Goal: Task Accomplishment & Management: Use online tool/utility

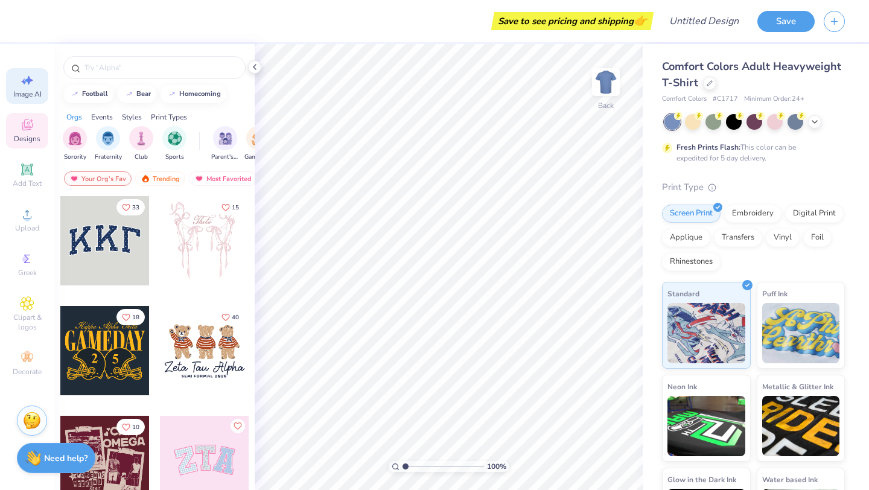
click at [27, 84] on icon at bounding box center [27, 80] width 14 height 14
select select "4"
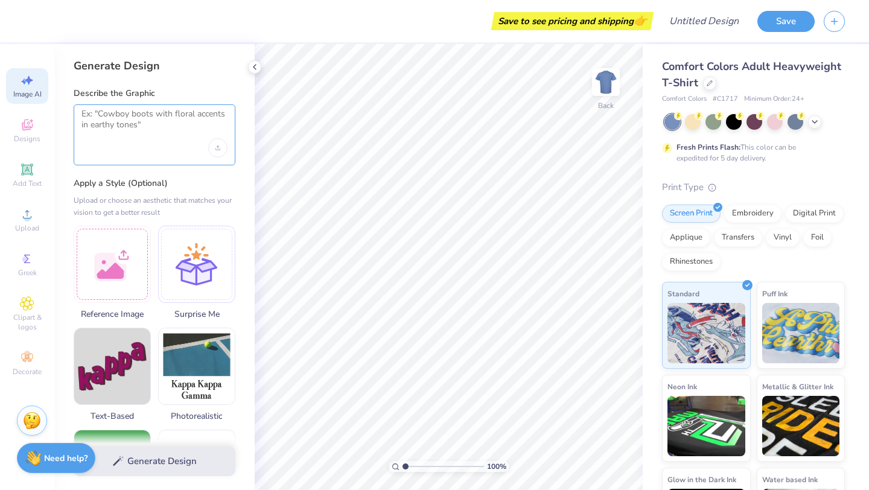
click at [141, 117] on textarea at bounding box center [155, 124] width 146 height 30
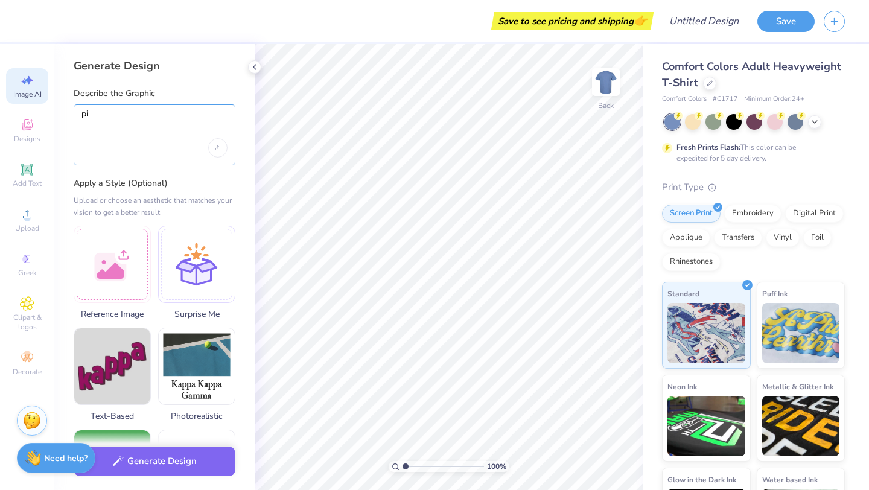
type textarea "p"
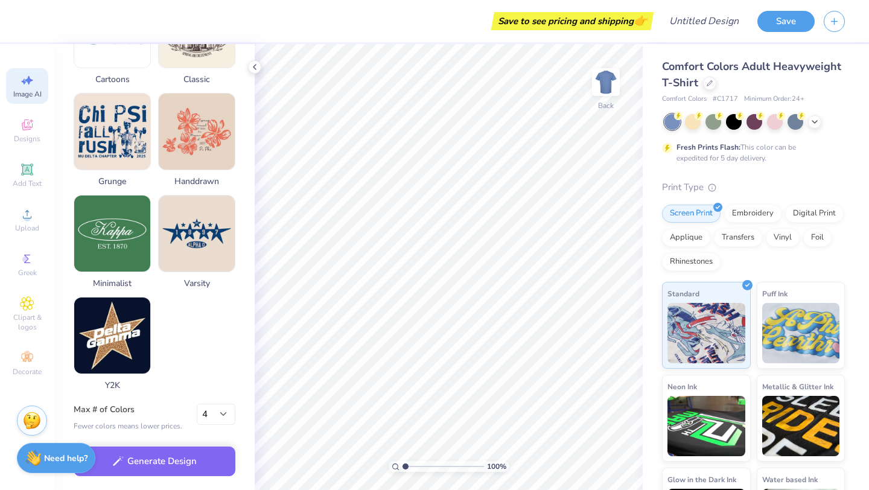
scroll to position [542, 0]
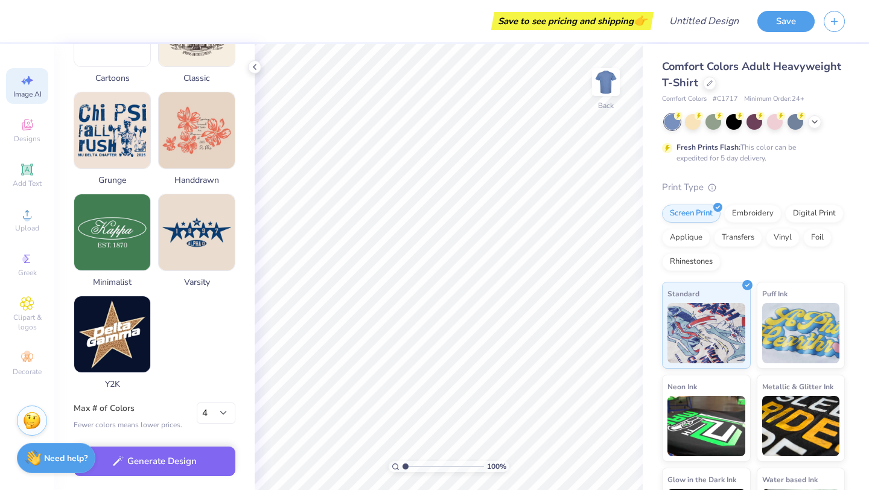
type textarea "[MEDICAL_DATA] awareness volleyball game"
click at [217, 411] on select "1 2 3 4 5 6 7 8" at bounding box center [216, 414] width 39 height 22
click at [193, 450] on button "Generate Design" at bounding box center [155, 459] width 162 height 30
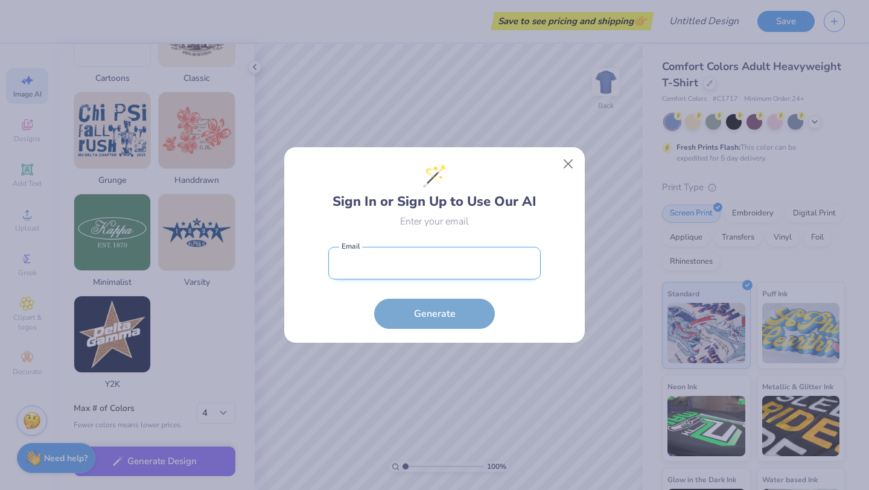
click at [493, 253] on input "email" at bounding box center [434, 263] width 213 height 33
type input "[EMAIL_ADDRESS][DOMAIN_NAME]"
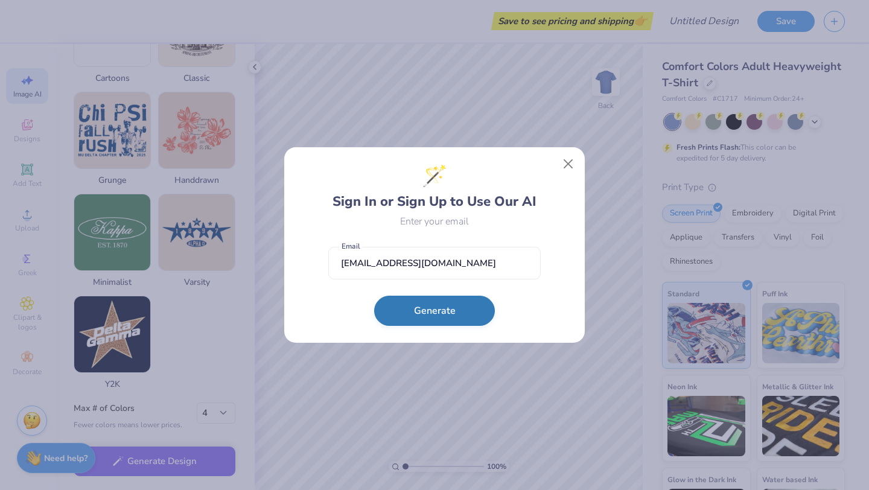
click at [466, 322] on button "Generate" at bounding box center [434, 311] width 121 height 30
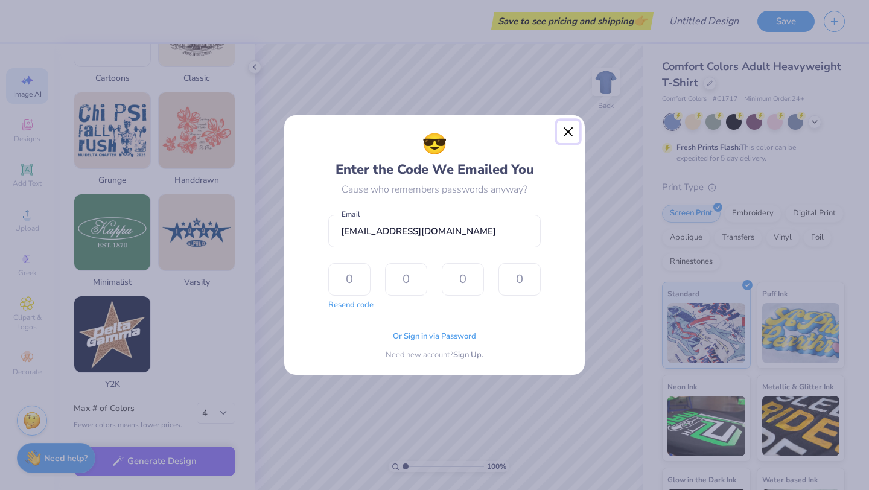
click at [561, 136] on button "Close" at bounding box center [568, 132] width 23 height 23
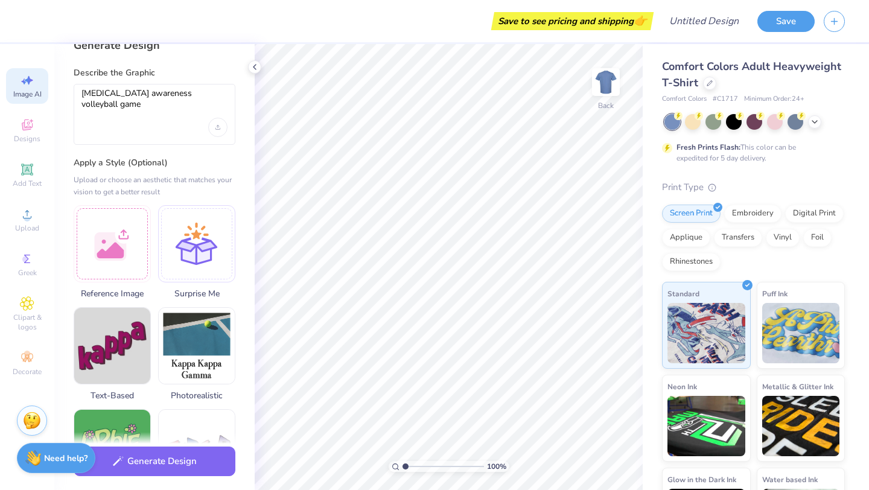
scroll to position [0, 0]
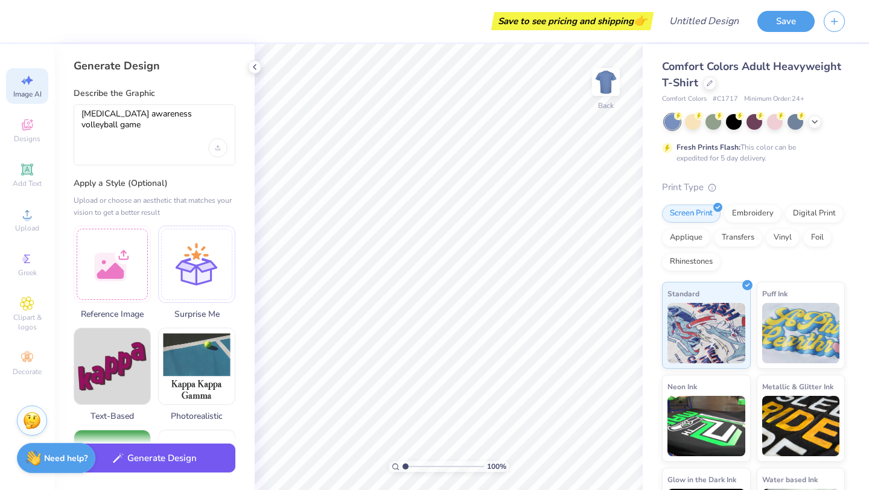
click at [216, 468] on button "Generate Design" at bounding box center [155, 459] width 162 height 30
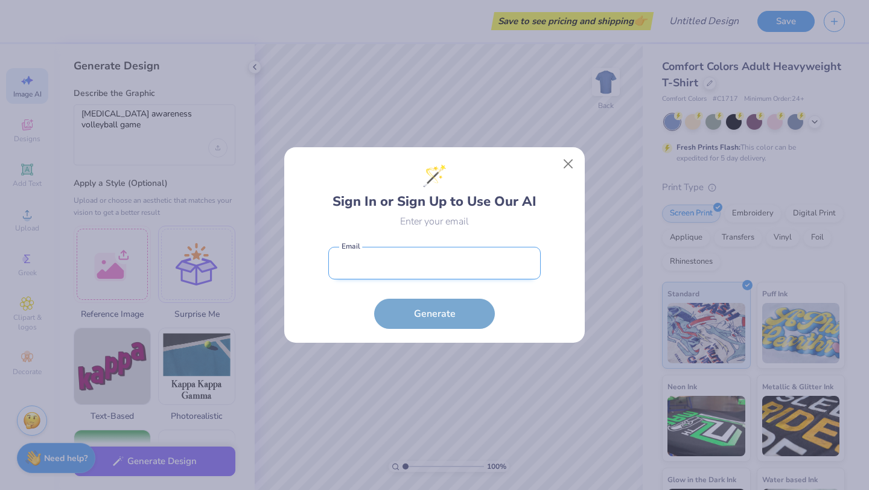
click at [461, 256] on input "email" at bounding box center [434, 263] width 213 height 33
type input "[EMAIL_ADDRESS][DOMAIN_NAME]"
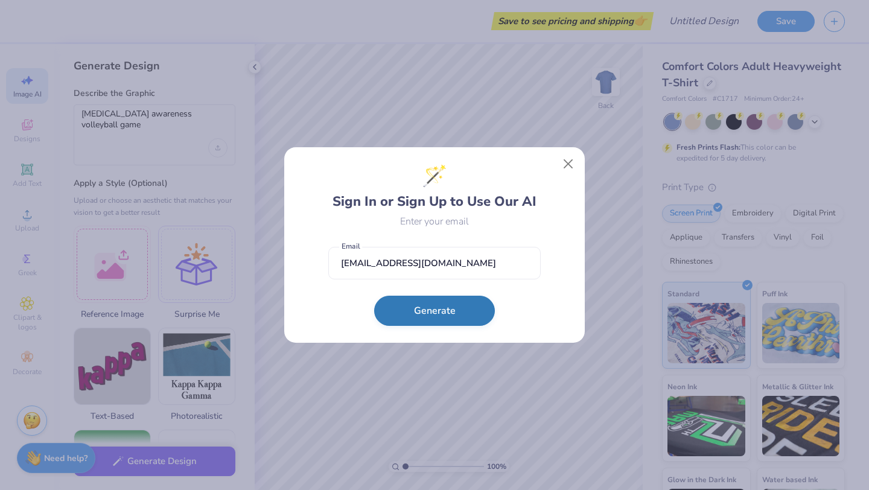
click at [458, 312] on button "Generate" at bounding box center [434, 311] width 121 height 30
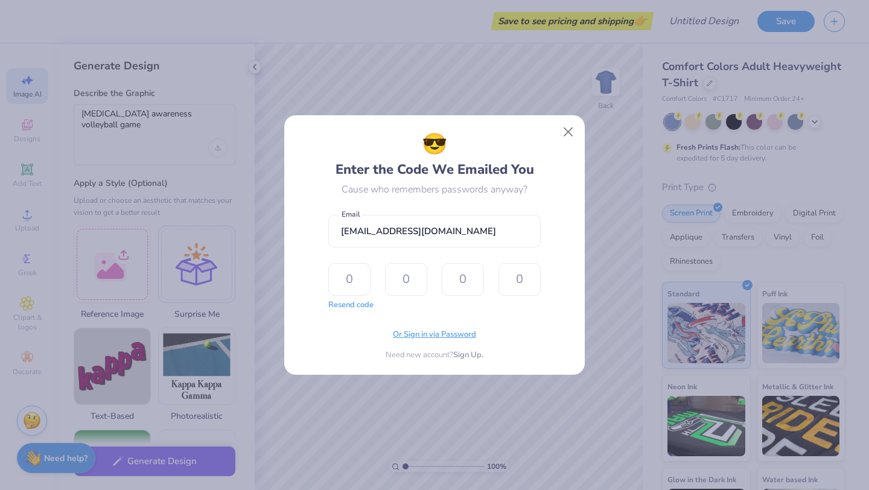
click at [414, 338] on span "Or Sign in via Password" at bounding box center [434, 335] width 83 height 12
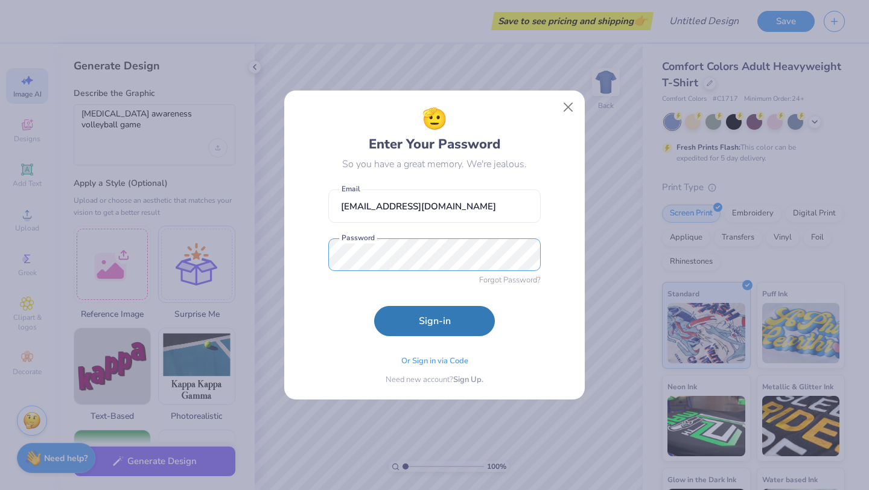
click at [374, 306] on button "Sign-in" at bounding box center [434, 321] width 121 height 30
click at [571, 113] on button "Close" at bounding box center [568, 107] width 23 height 23
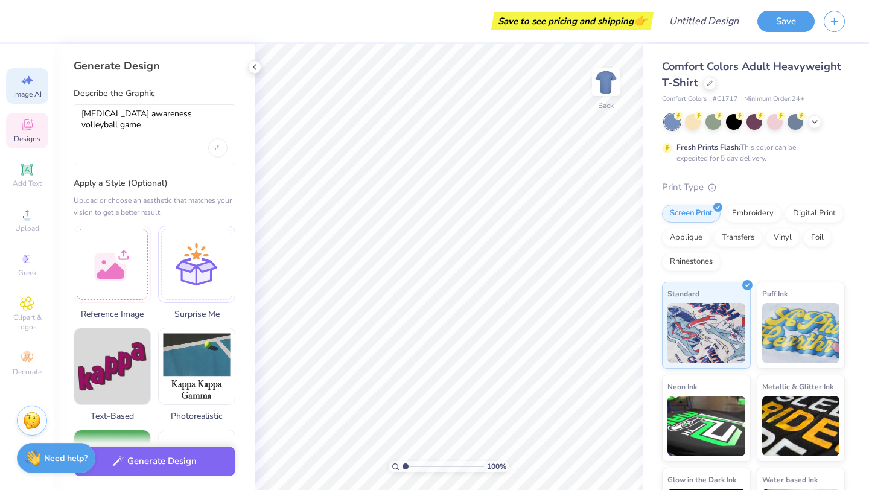
click at [15, 129] on div "Designs" at bounding box center [27, 131] width 42 height 36
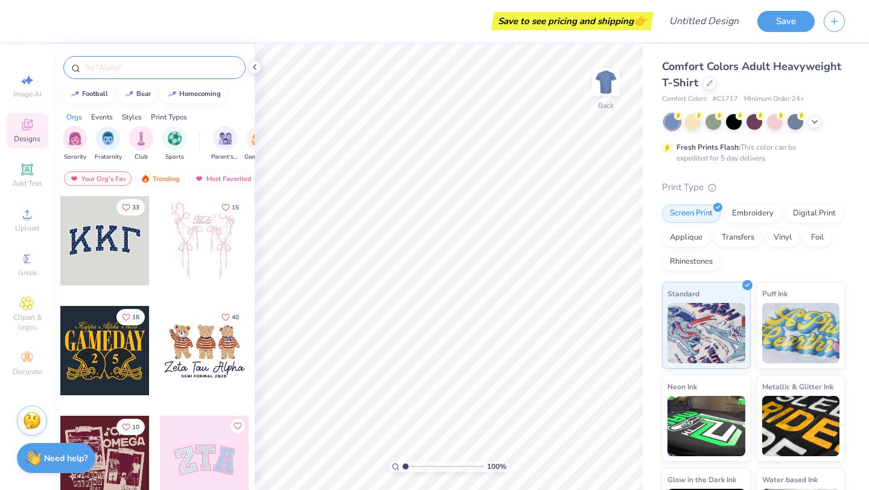
click at [158, 68] on input "text" at bounding box center [160, 68] width 155 height 12
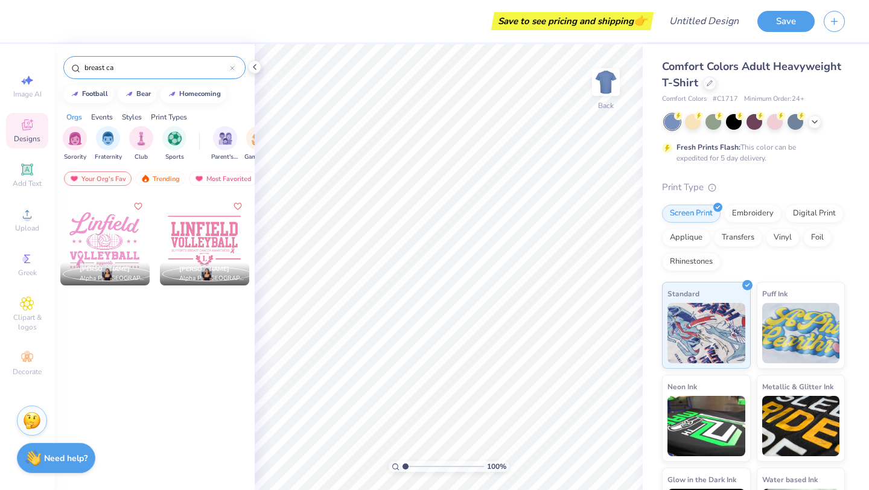
type input "breast ca"
click at [107, 243] on div at bounding box center [104, 240] width 89 height 89
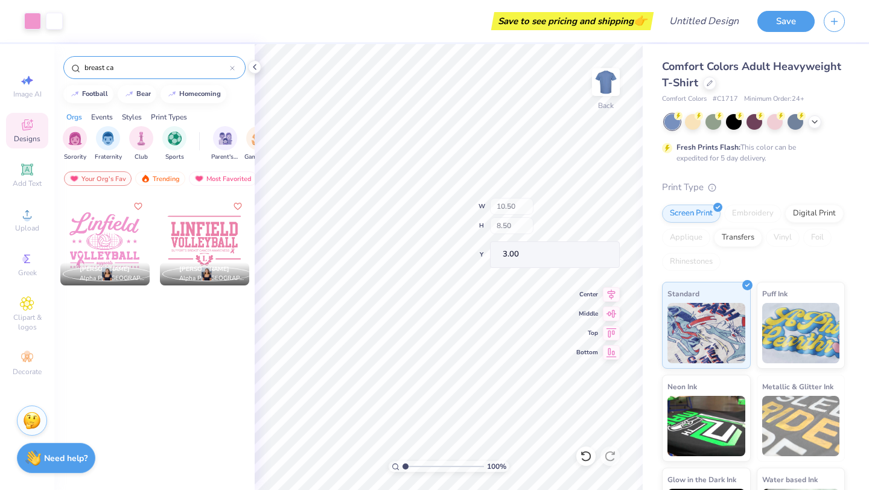
type input "3.45"
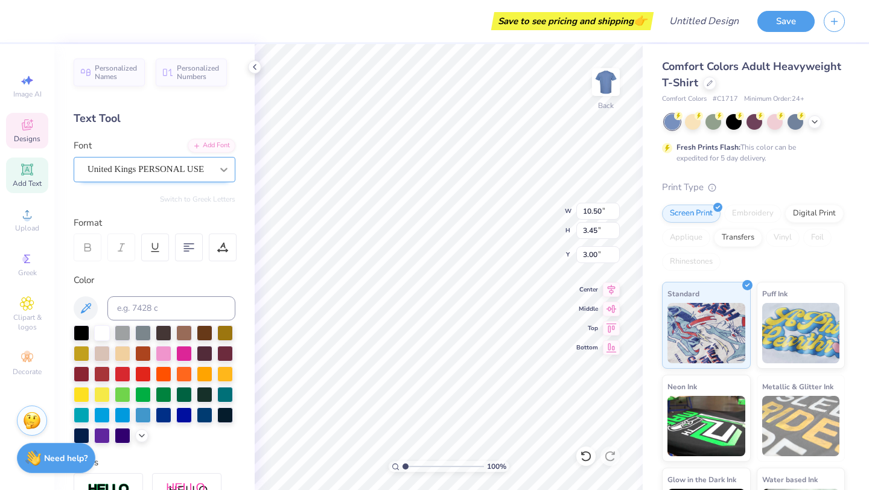
scroll to position [0, 4]
type textarea "[PERSON_NAME] [PERSON_NAME] & [PERSON_NAME] Summit"
type input "14.17"
type input "1.66"
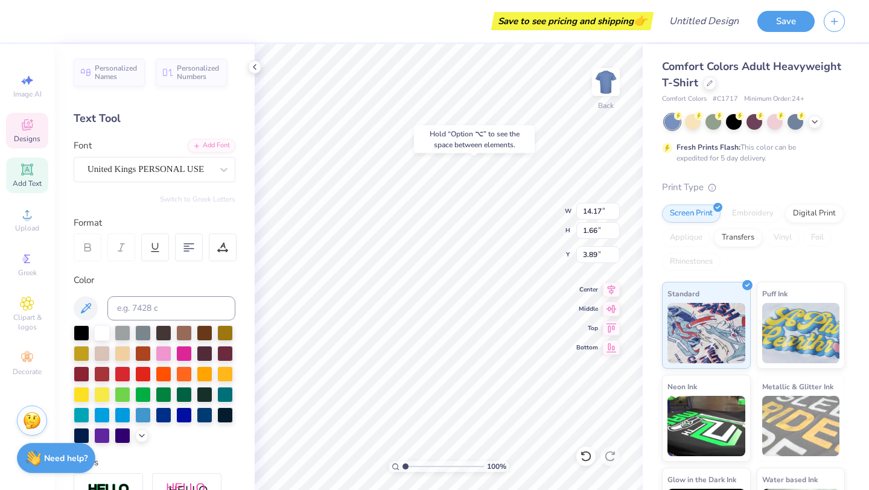
type input "4.52"
type textarea "support"
type input "6.29"
type input "4.67"
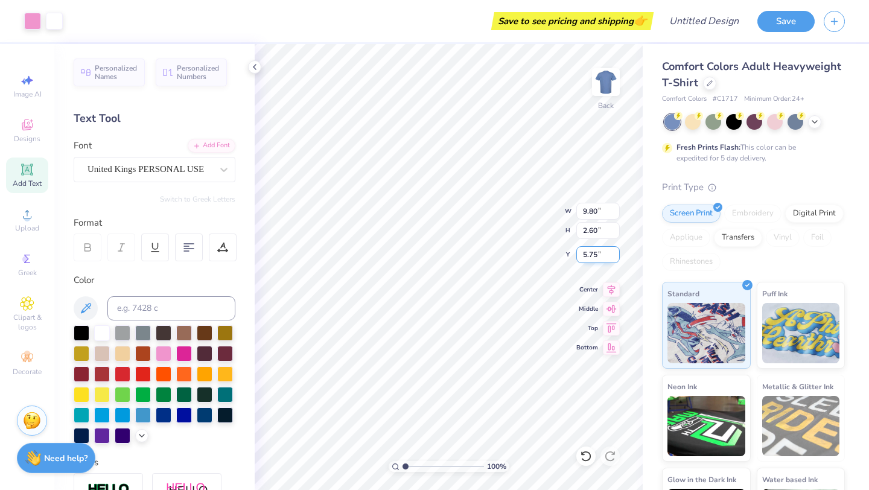
type input "5.75"
type input "8.35"
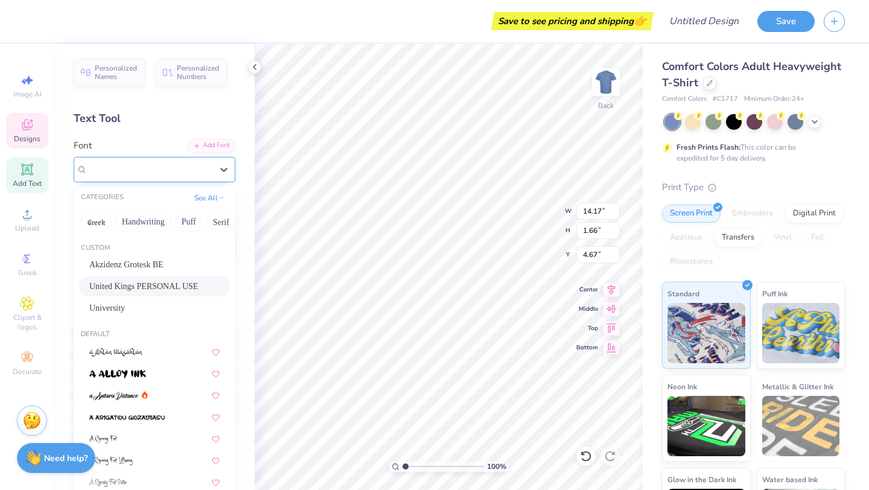
click at [182, 159] on div "United Kings PERSONAL USE" at bounding box center [155, 169] width 162 height 25
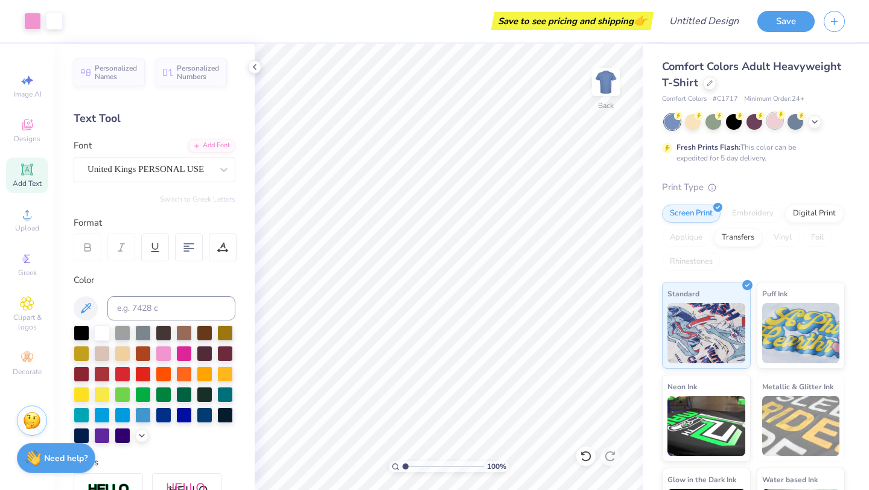
click at [778, 121] on div at bounding box center [775, 121] width 16 height 16
click at [176, 352] on div at bounding box center [184, 353] width 16 height 16
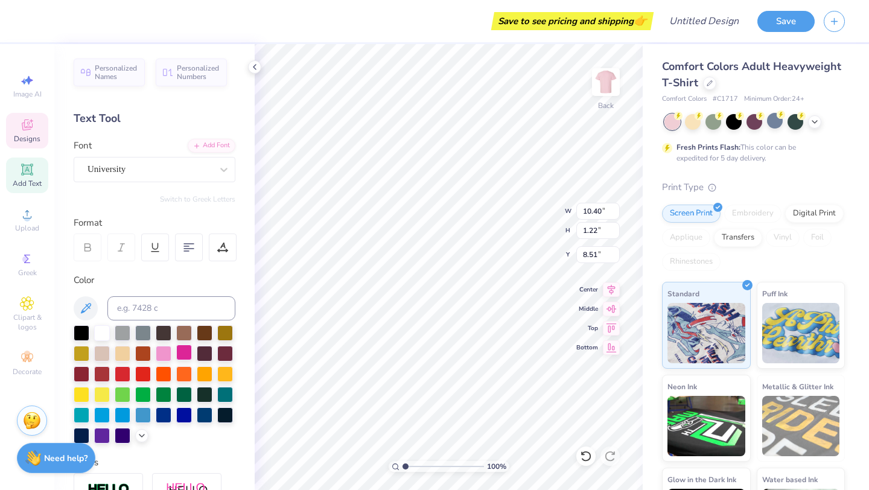
click at [186, 353] on div at bounding box center [184, 353] width 16 height 16
click at [185, 356] on div at bounding box center [184, 353] width 16 height 16
click at [179, 352] on div at bounding box center [184, 353] width 16 height 16
click at [178, 356] on div at bounding box center [184, 353] width 16 height 16
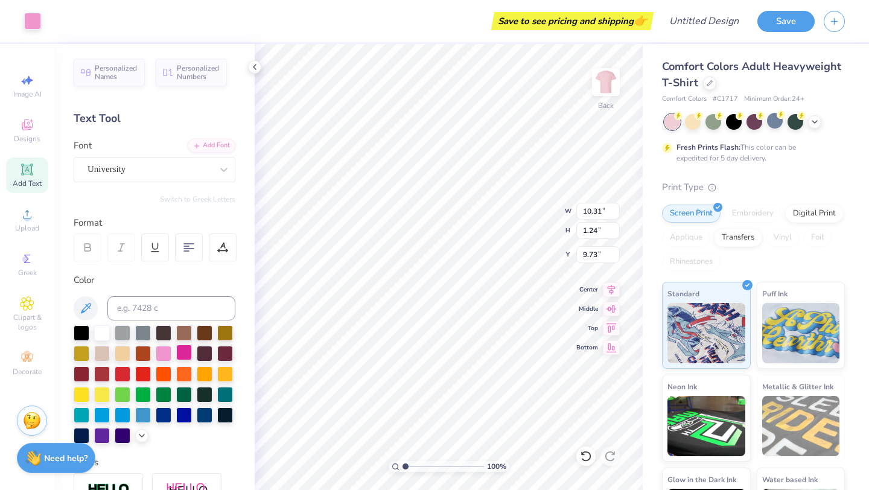
click at [188, 348] on div at bounding box center [184, 353] width 16 height 16
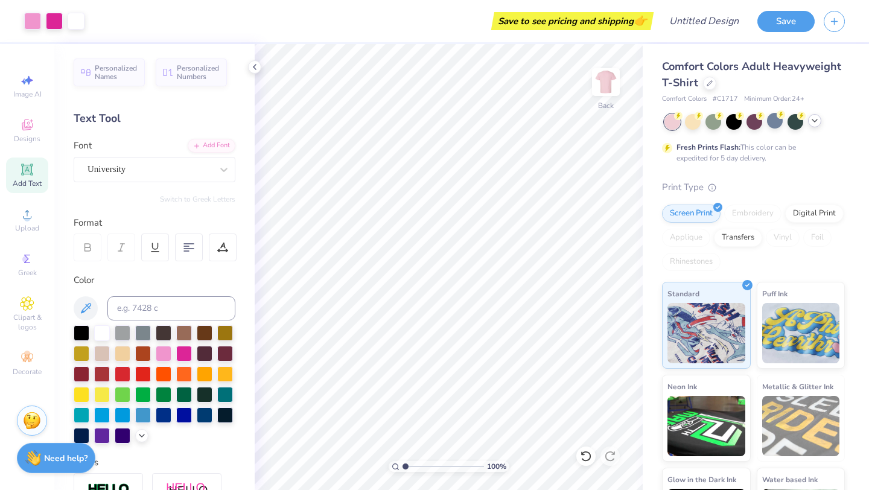
click at [819, 123] on icon at bounding box center [815, 121] width 10 height 10
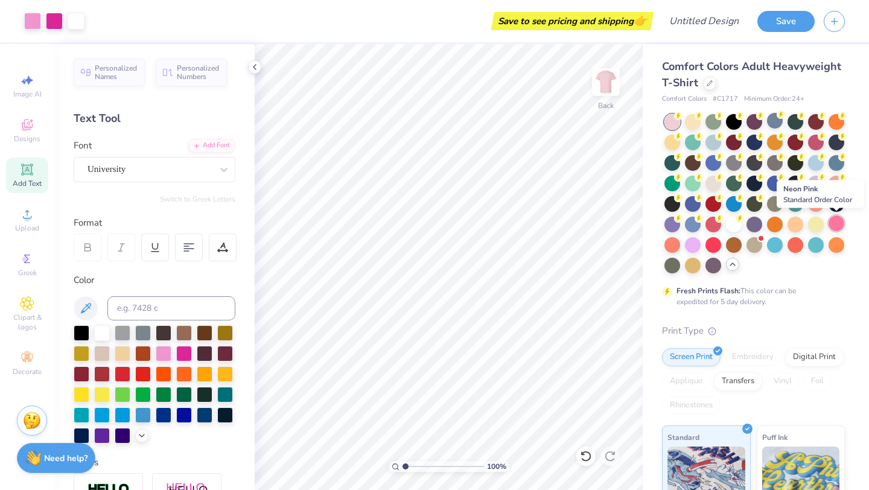
click at [833, 219] on div at bounding box center [837, 224] width 16 height 16
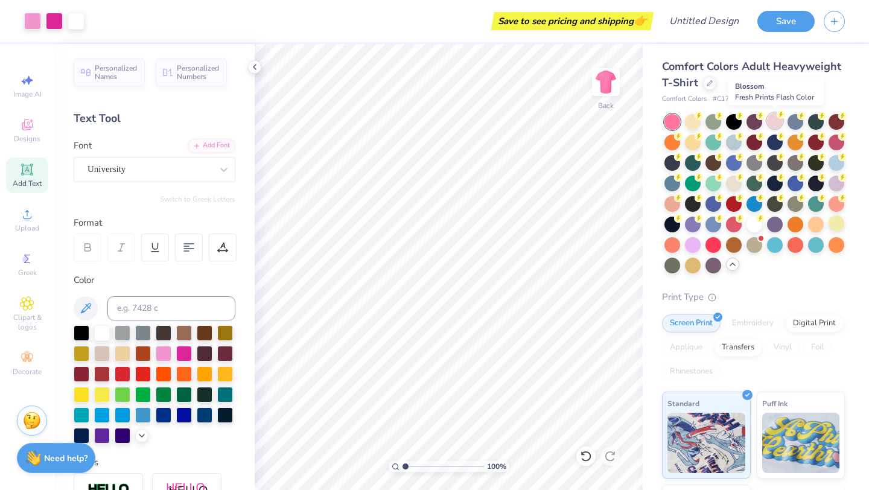
click at [773, 121] on div at bounding box center [775, 121] width 16 height 16
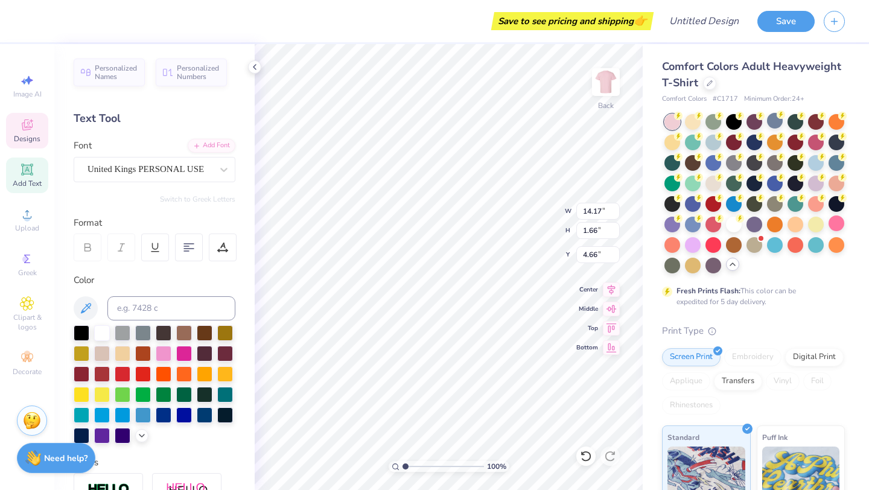
type input "3.00"
type input "4.39"
type input "3.56"
type input "3.68"
type input "3.41"
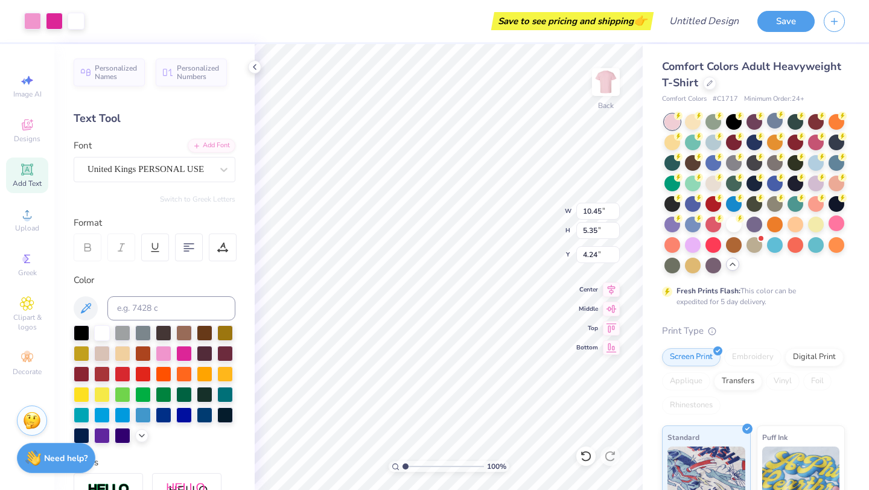
type input "4.24"
click at [187, 352] on div at bounding box center [184, 353] width 16 height 16
type input "1.89"
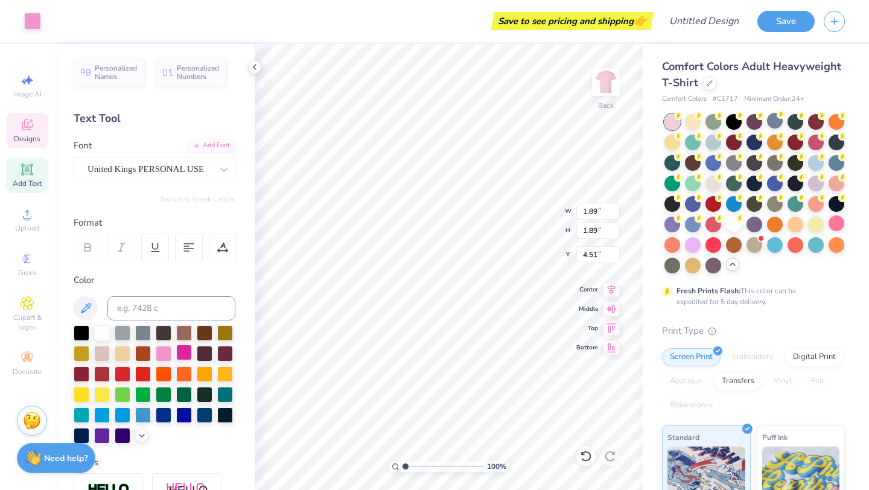
type input "4.51"
type input "1.86"
type input "4.52"
click at [184, 358] on div at bounding box center [184, 353] width 16 height 16
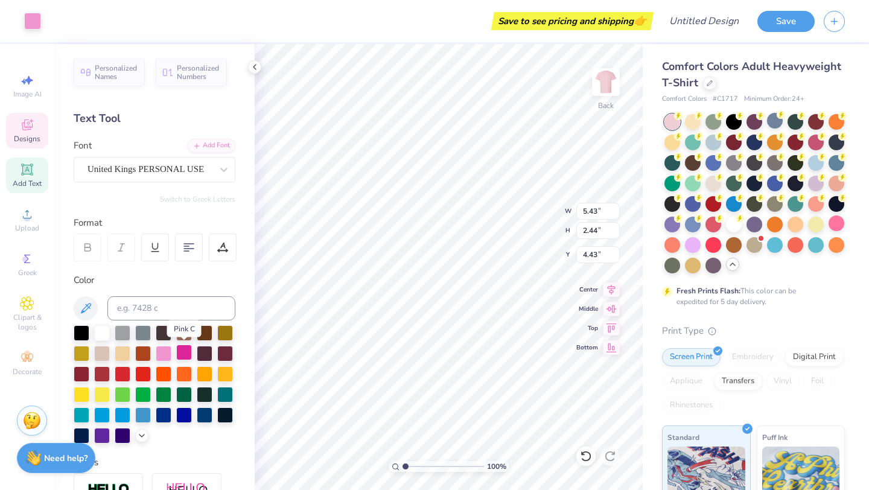
click at [184, 358] on div at bounding box center [184, 353] width 16 height 16
type input "1.89"
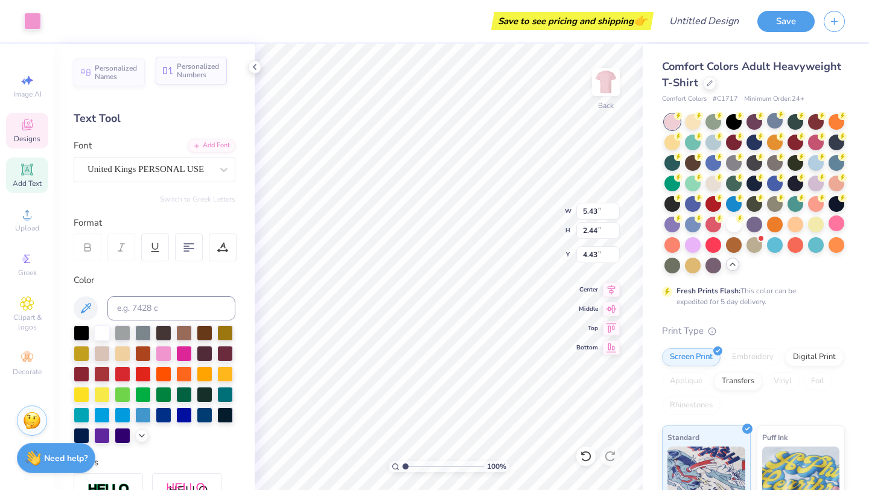
type input "4.51"
type input "1.86"
type input "4.52"
type input "5.43"
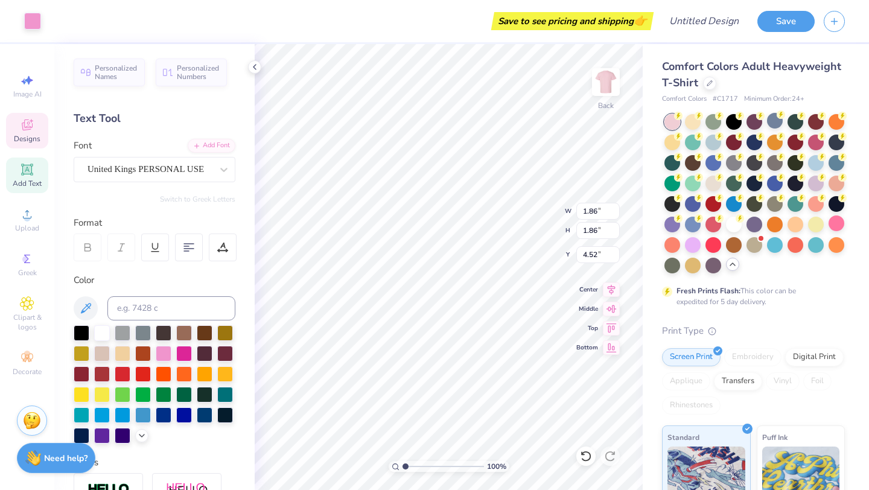
type input "2.44"
type input "4.43"
click at [28, 21] on div at bounding box center [32, 19] width 17 height 17
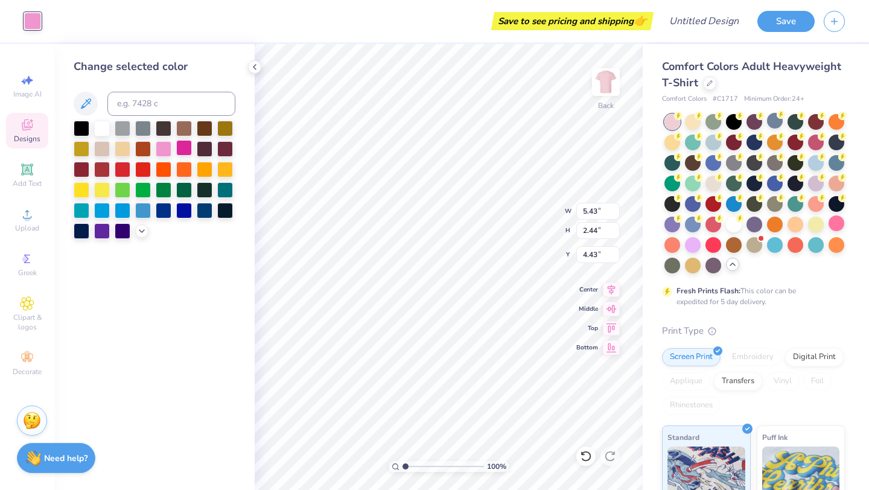
click at [184, 150] on div at bounding box center [184, 148] width 16 height 16
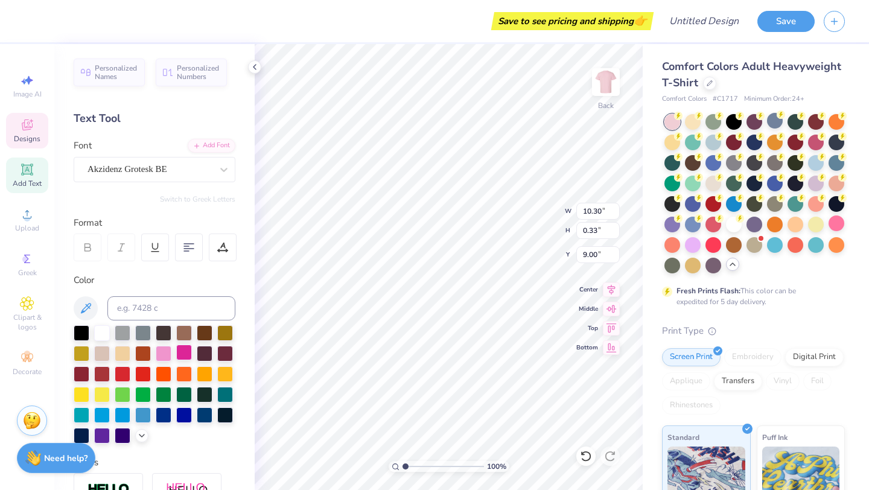
click at [185, 350] on div at bounding box center [184, 353] width 16 height 16
click at [609, 341] on icon at bounding box center [611, 346] width 17 height 14
click at [609, 344] on icon at bounding box center [611, 346] width 17 height 14
click at [612, 328] on icon at bounding box center [611, 326] width 17 height 14
type input "0.50"
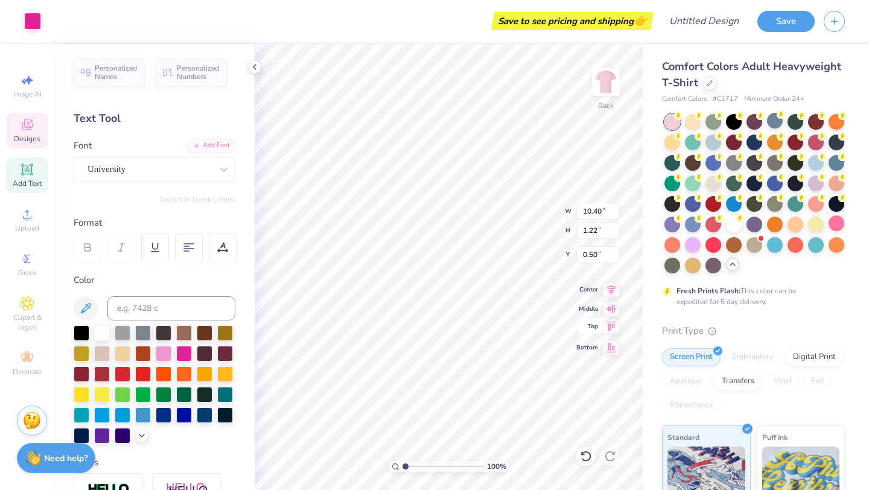
type input "10.40"
type input "1.22"
type input "7.00"
type input "0.71"
type input "6.84"
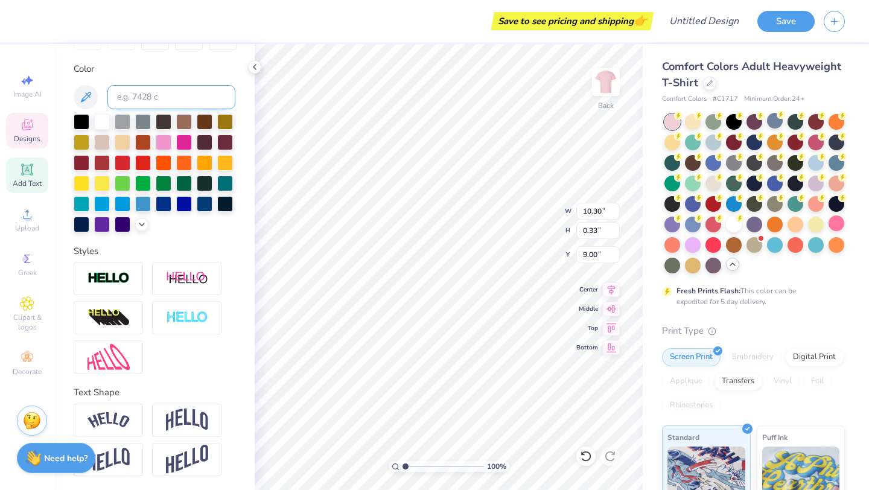
scroll to position [0, 0]
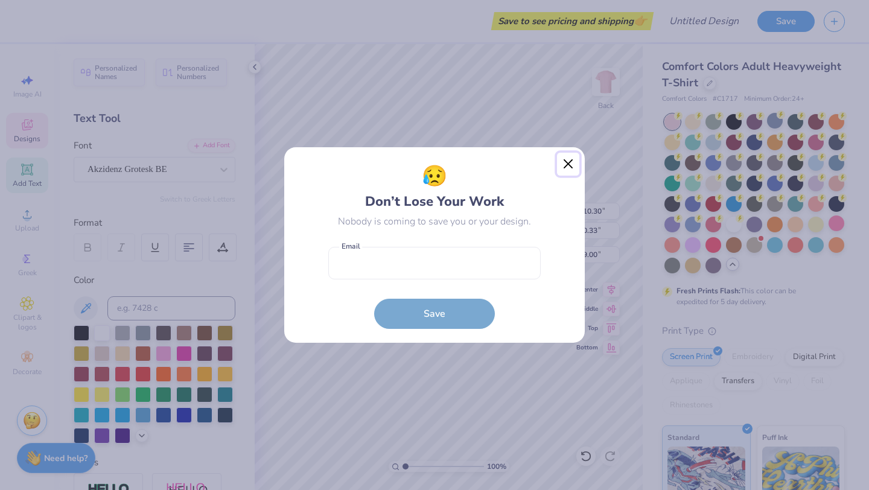
click at [569, 169] on button "Close" at bounding box center [568, 164] width 23 height 23
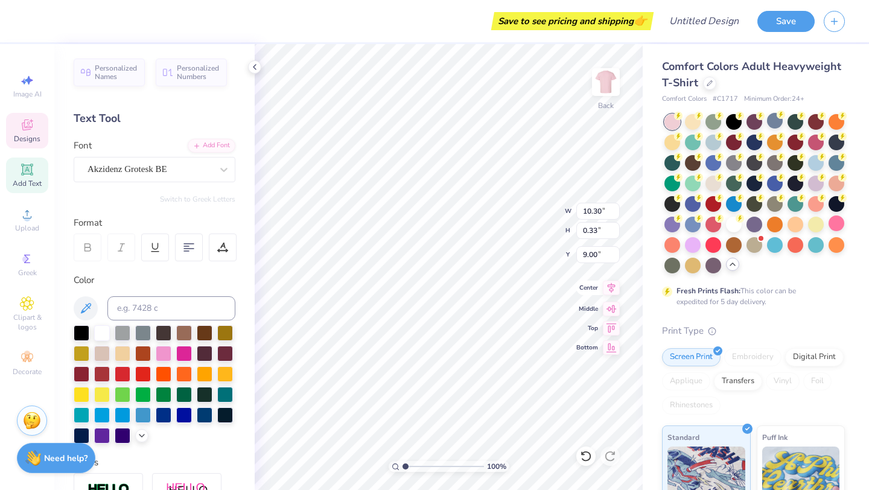
click at [610, 288] on icon at bounding box center [611, 288] width 17 height 14
type input "10.40"
type input "1.22"
type input "7.00"
click at [536, 226] on div "100 % Back W 10.40 10.40 " H 1.22 1.22 " Y 7.00 7.00 " Center Middle Top Bottom" at bounding box center [449, 267] width 388 height 446
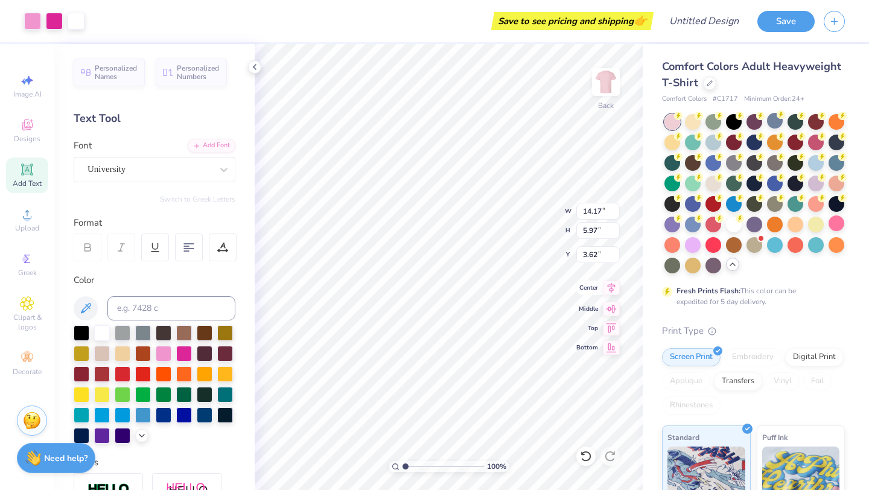
click at [615, 292] on icon at bounding box center [611, 288] width 17 height 14
click at [609, 289] on icon at bounding box center [611, 288] width 17 height 14
click at [609, 293] on icon at bounding box center [611, 288] width 17 height 14
click at [613, 287] on icon at bounding box center [612, 288] width 8 height 10
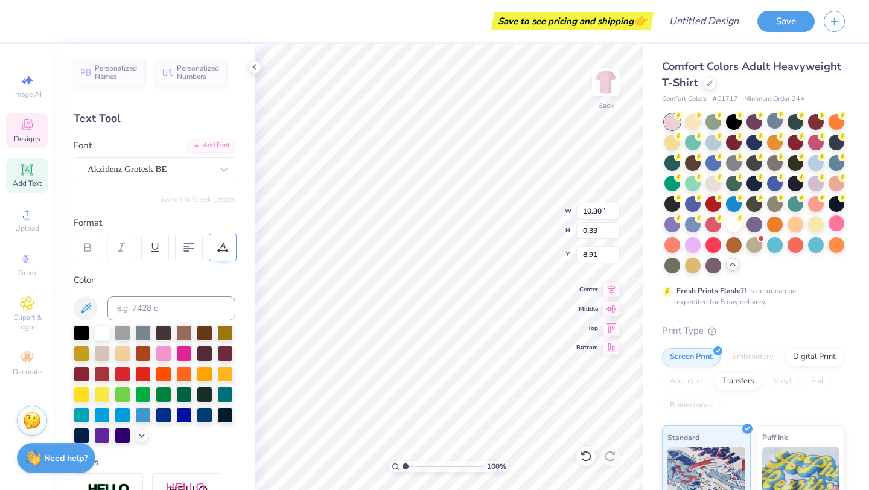
click at [236, 251] on div at bounding box center [223, 248] width 28 height 28
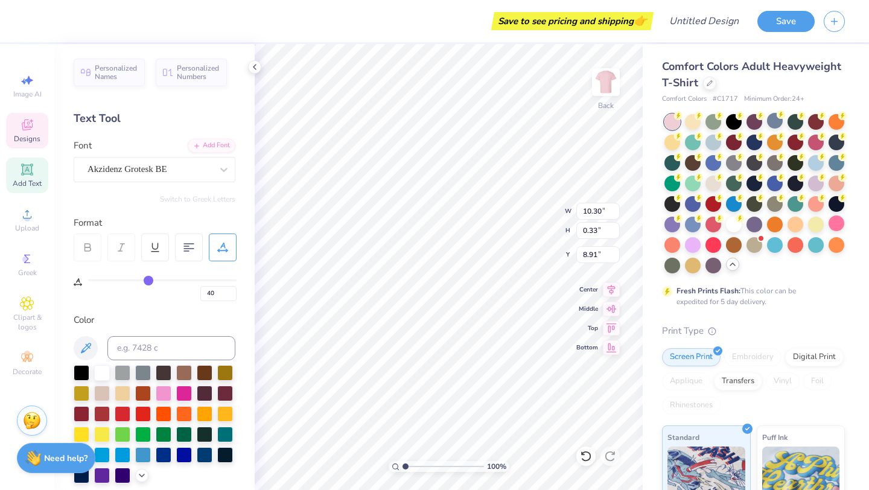
type input "41"
type input "42"
type input "43"
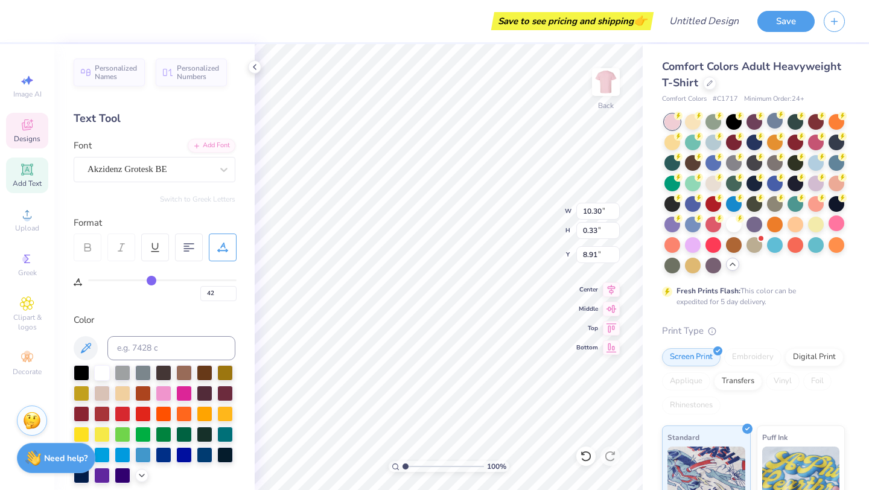
type input "43"
type input "44"
type input "45"
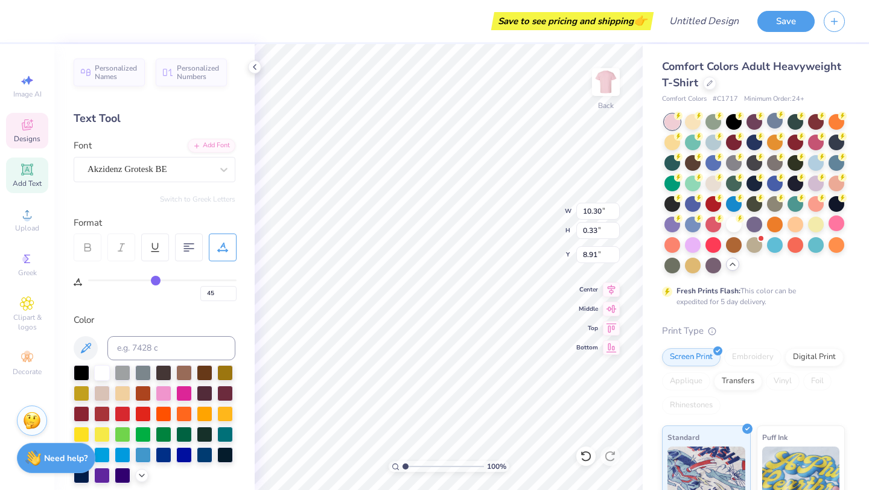
type input "46"
type input "47"
drag, startPoint x: 149, startPoint y: 279, endPoint x: 158, endPoint y: 280, distance: 9.1
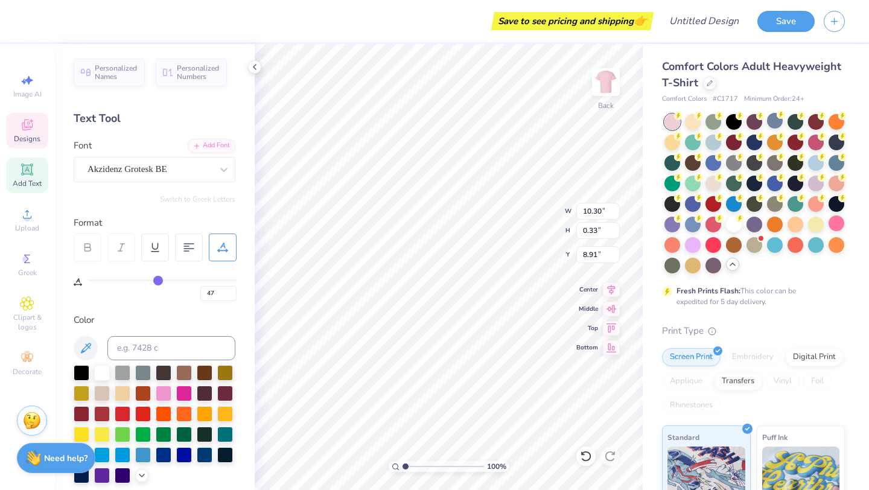
type input "47"
click at [158, 280] on input "range" at bounding box center [162, 281] width 149 height 2
type input "10.97"
type input "49"
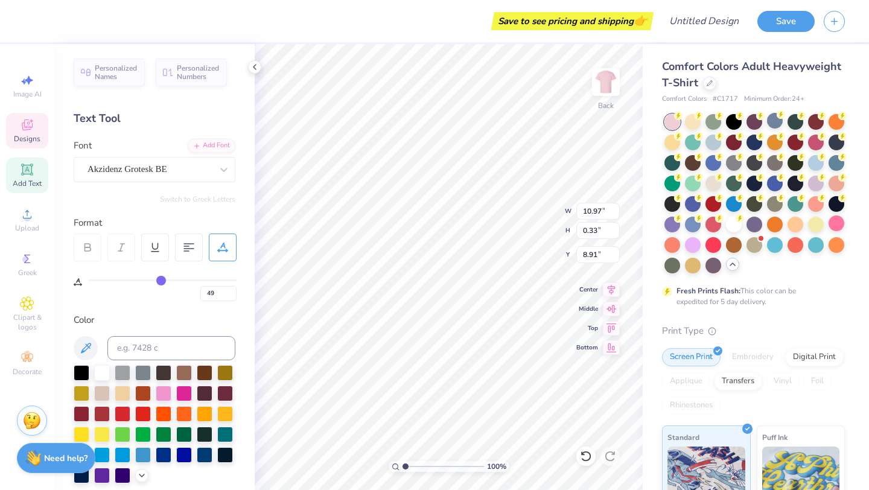
type input "50"
type input "51"
type input "52"
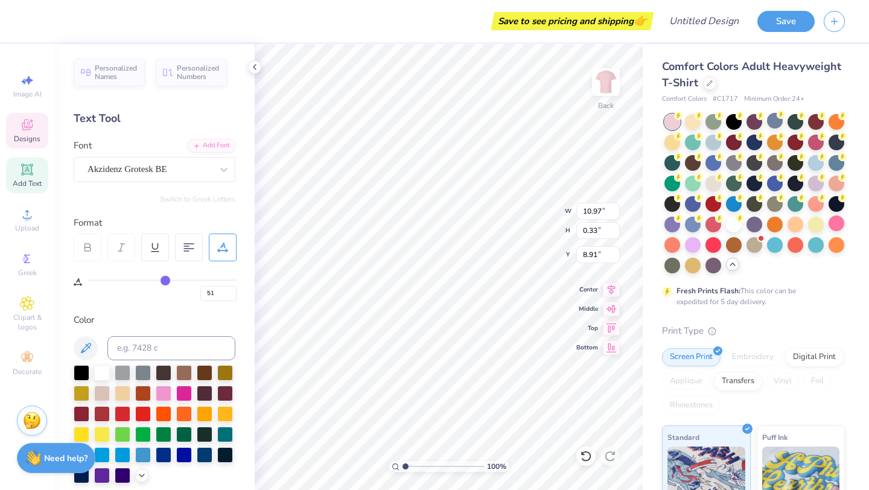
type input "52"
click at [165, 281] on input "range" at bounding box center [162, 281] width 149 height 2
type input "11.46"
type input "51"
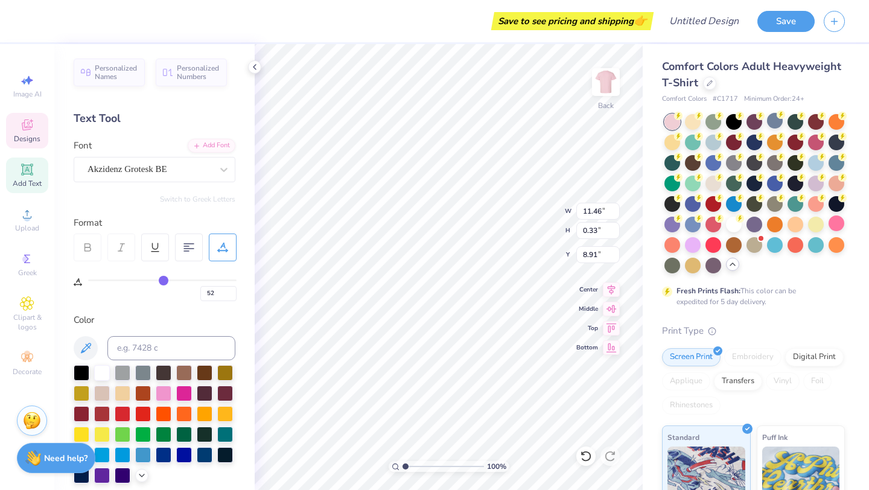
type input "51"
type input "50"
type input "49"
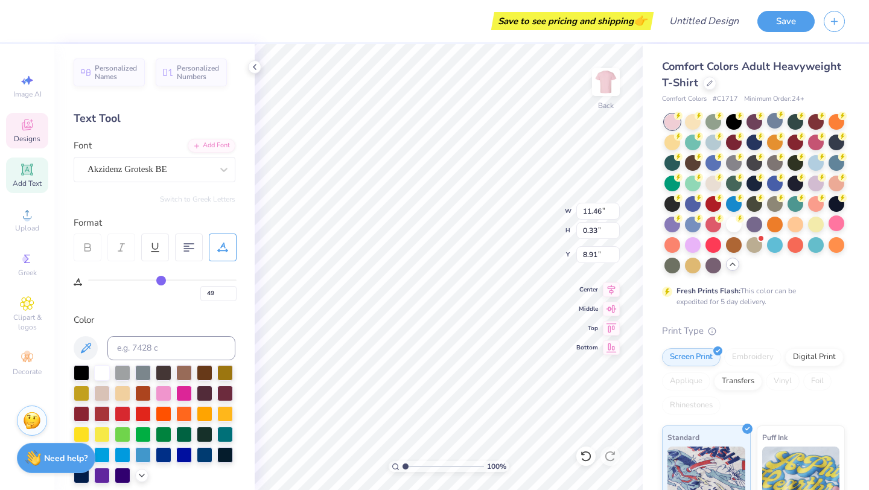
type input "48"
type input "47"
type input "45"
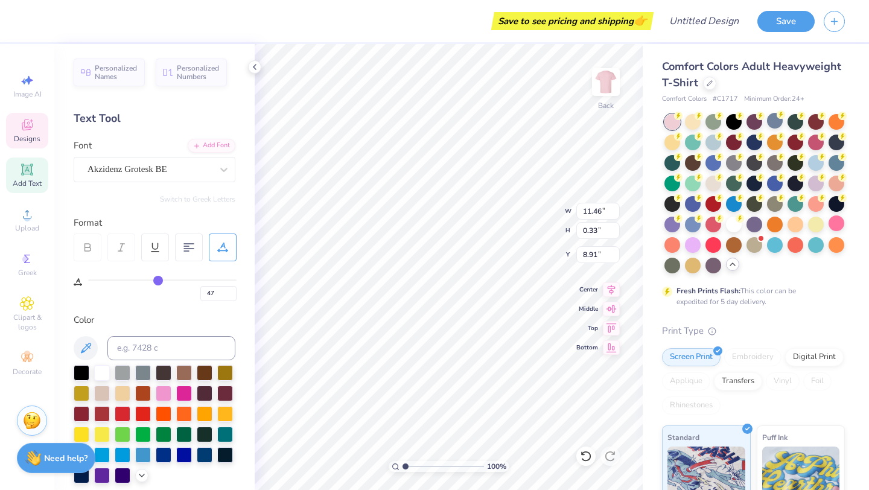
type input "45"
type input "44"
type input "42"
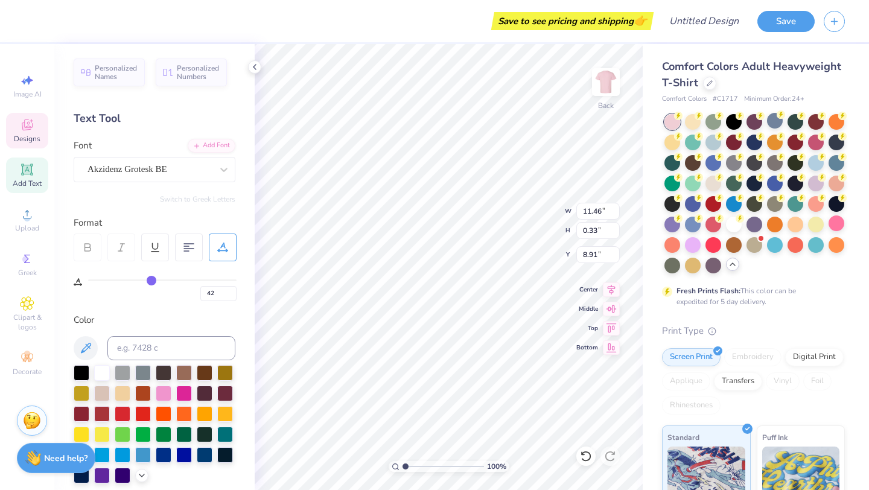
type input "41"
type input "40"
type input "39"
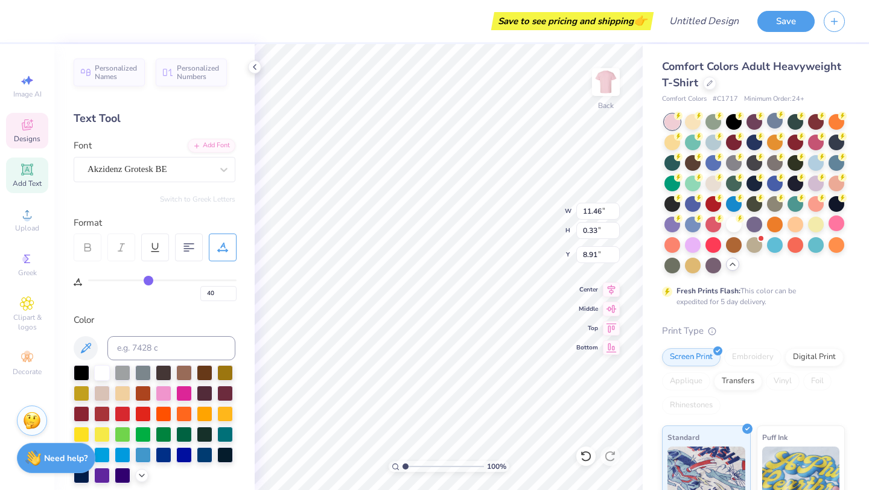
type input "39"
type input "38"
type input "37"
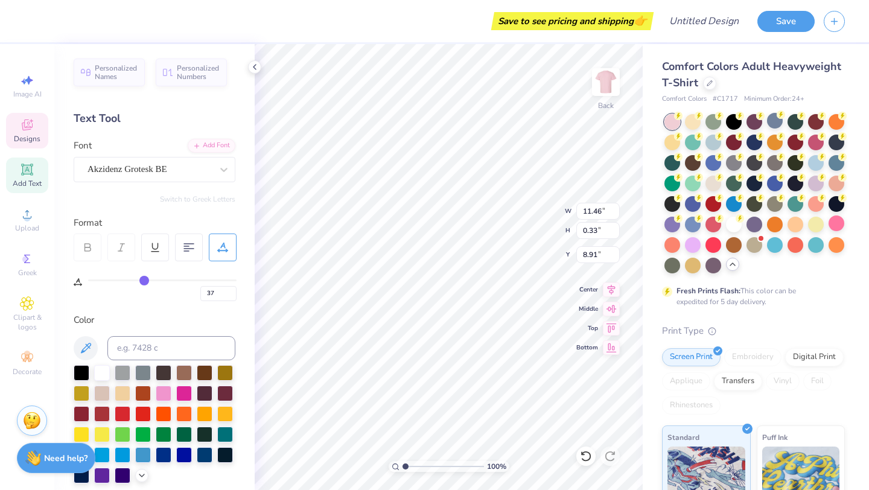
type input "36"
type input "35"
type input "34"
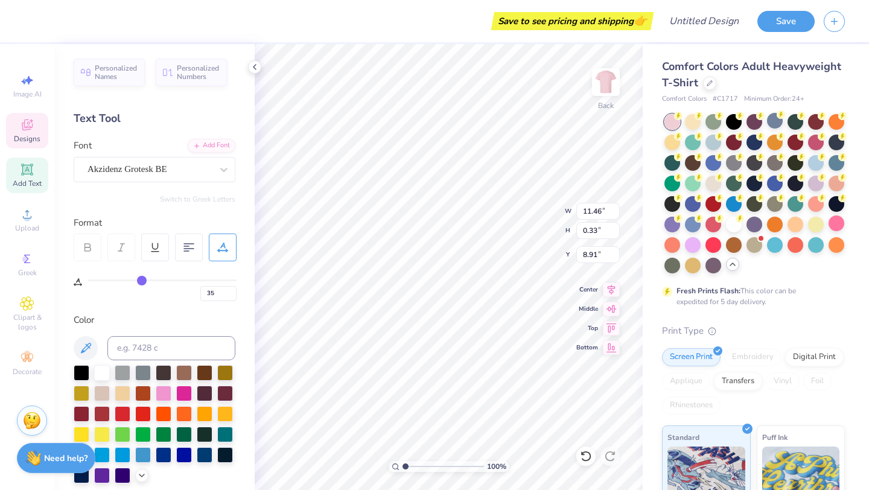
type input "34"
type input "33"
drag, startPoint x: 164, startPoint y: 280, endPoint x: 139, endPoint y: 278, distance: 24.3
type input "33"
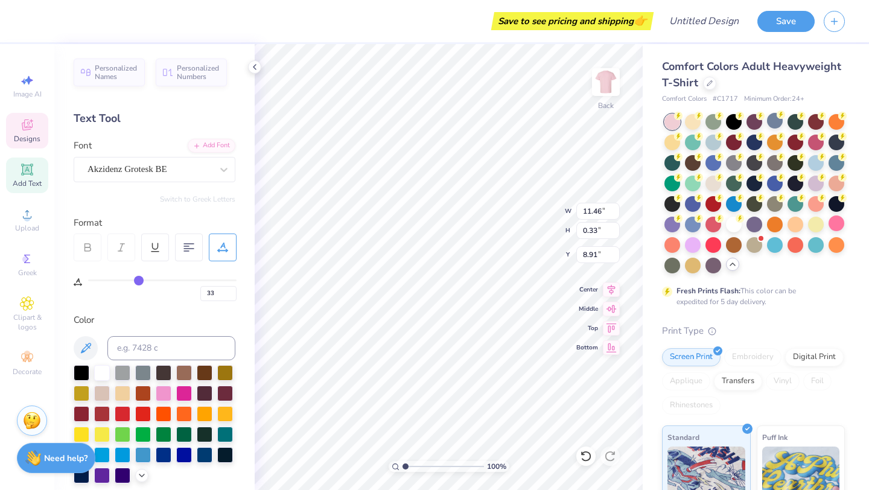
click at [139, 280] on input "range" at bounding box center [162, 281] width 149 height 2
type input "9.62"
type input "6.40"
type input "1.33"
type input "2.76"
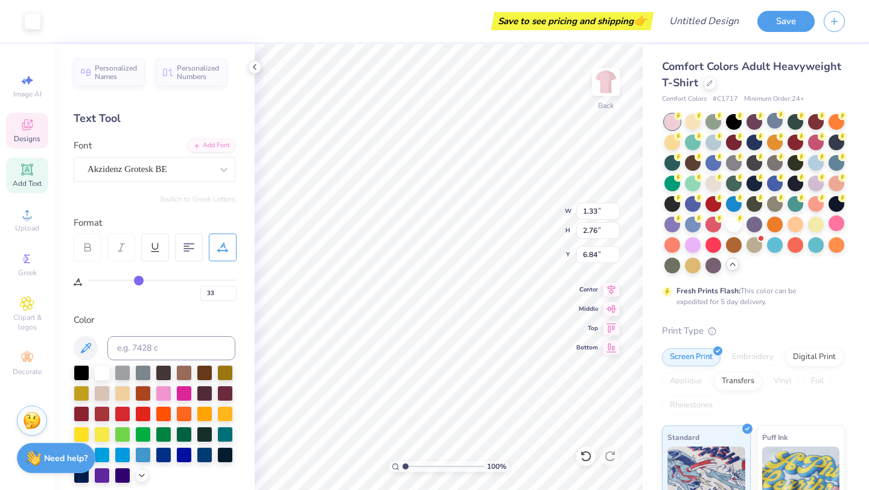
type input "6.37"
type input "14.14"
type input "1.33"
type input "2.76"
type input "6.84"
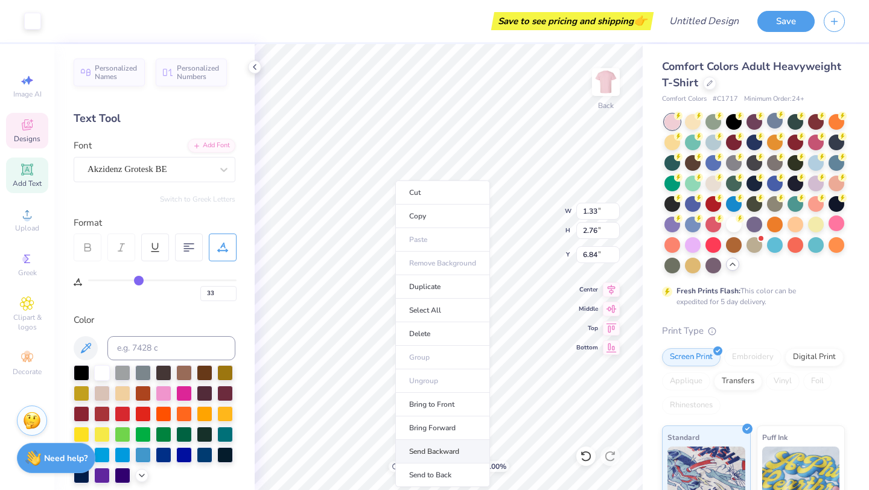
click at [444, 446] on li "Send Backward" at bounding box center [442, 452] width 95 height 24
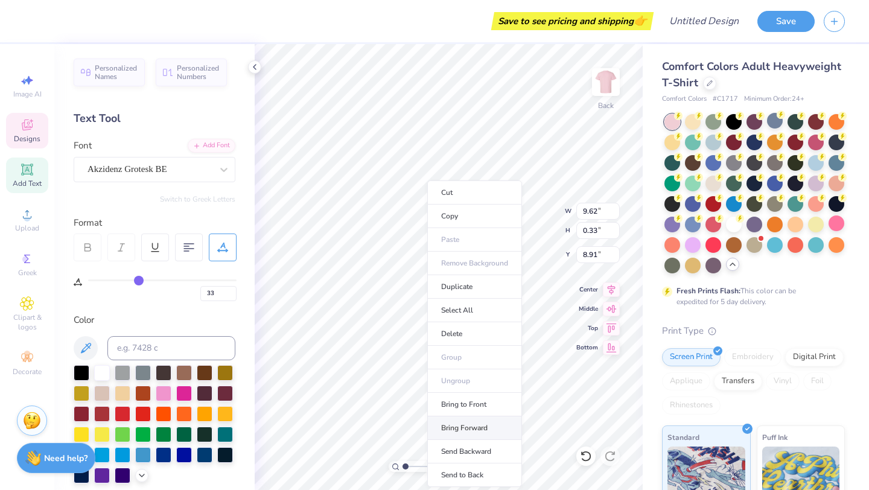
click at [479, 428] on li "Bring Forward" at bounding box center [474, 429] width 95 height 24
click at [480, 475] on li "Send to Back" at bounding box center [485, 476] width 95 height 24
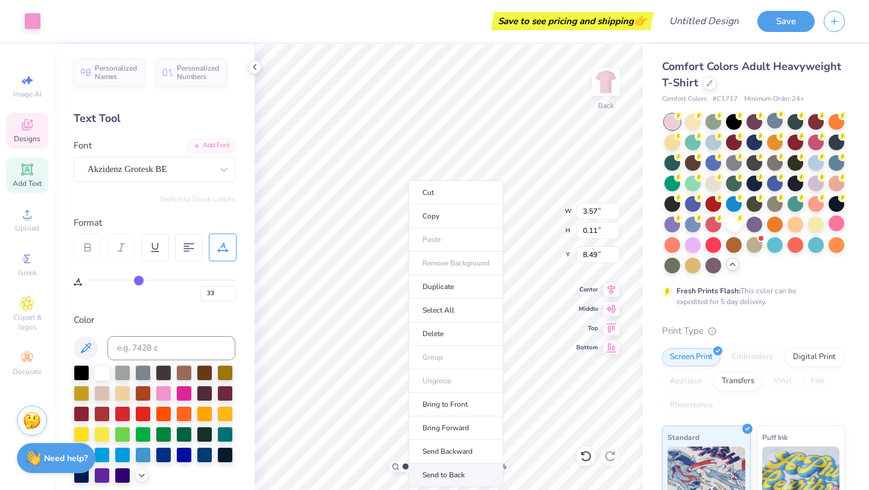
click at [455, 472] on li "Send to Back" at bounding box center [456, 476] width 95 height 24
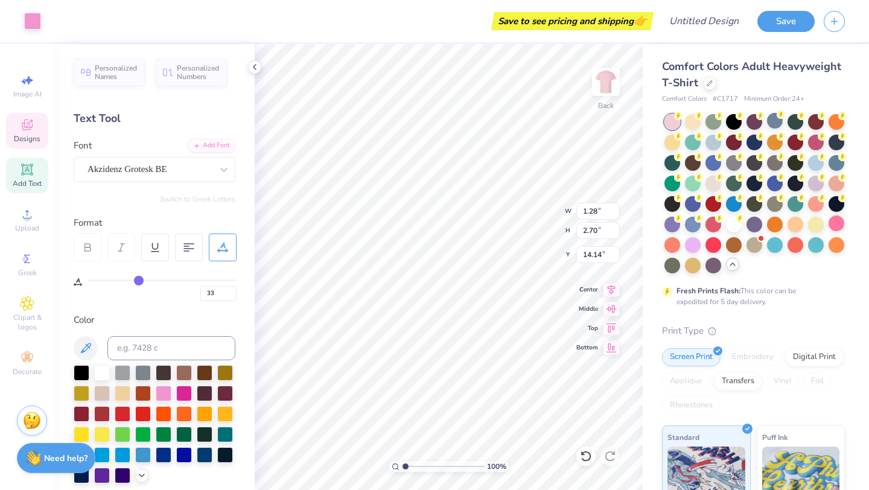
type input "6.86"
type input "10.40"
type input "1.22"
type input "7.00"
type input "4"
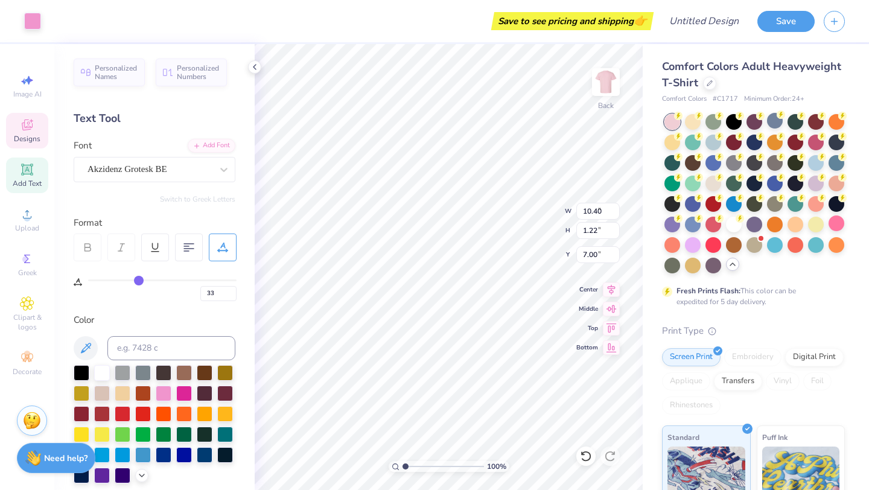
type input "4"
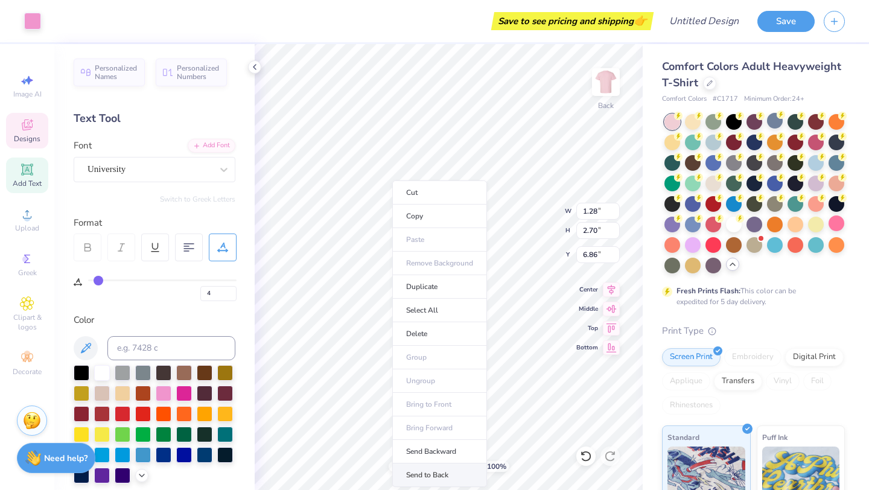
click at [419, 476] on li "Send to Back" at bounding box center [439, 476] width 95 height 24
click at [432, 468] on li "Send to Back" at bounding box center [444, 476] width 95 height 24
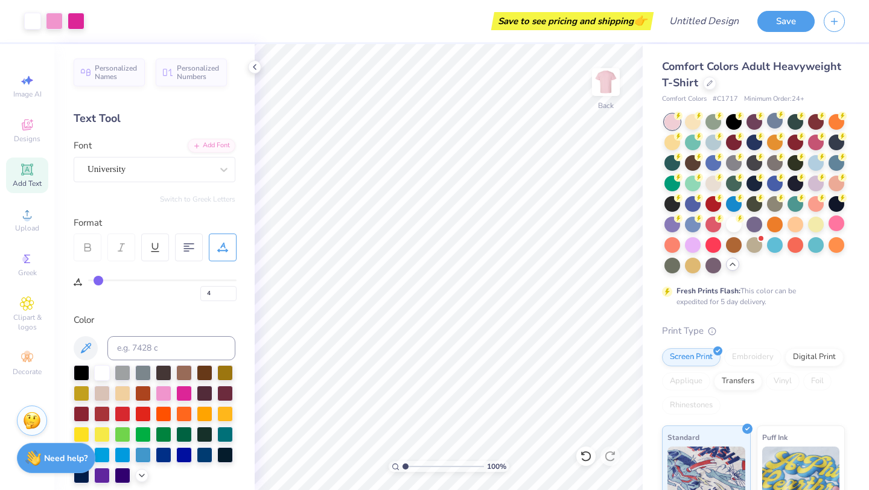
type input "0"
type input "3.57"
type input "3.41"
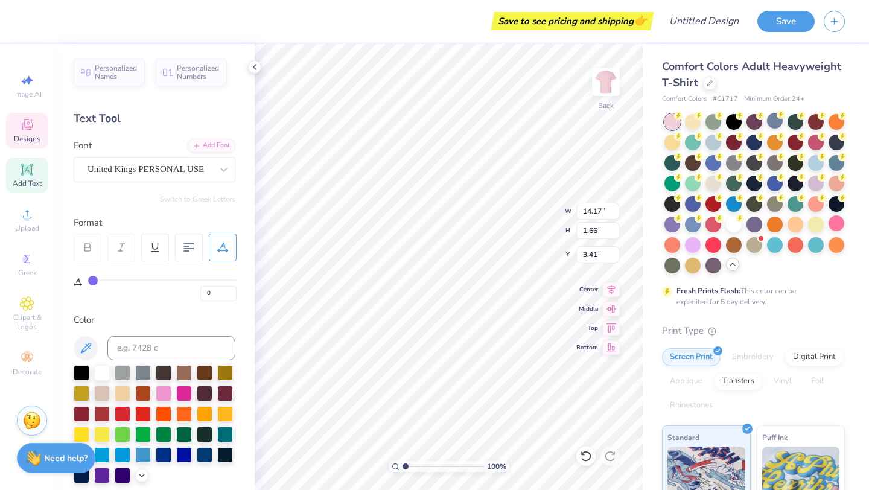
type textarea "[PERSON_NAME] [PERSON_NAME] & [PERSON_NAME] Summit"
type input "2.25"
click at [190, 248] on icon at bounding box center [189, 247] width 11 height 11
type input "2.51"
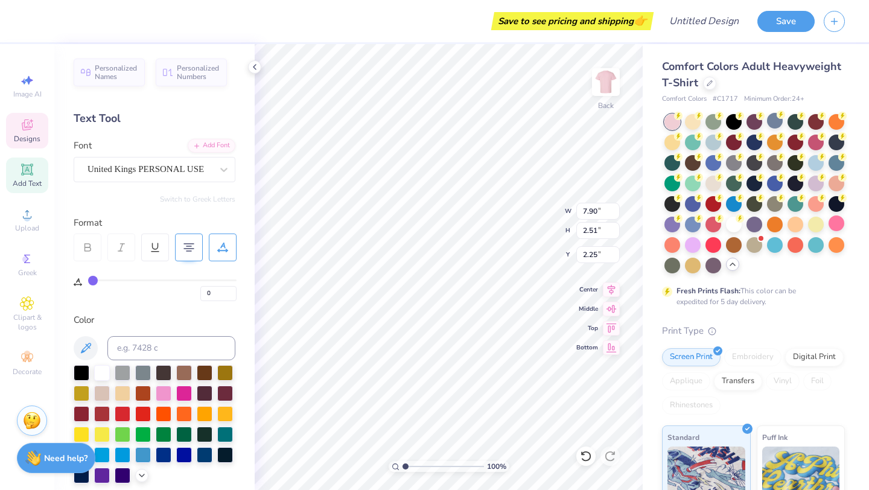
type input "2.26"
type input "2.00"
type textarea "[PERSON_NAME] [PERSON_NAME] & [PERSON_NAME] Summit"
type input "0.71"
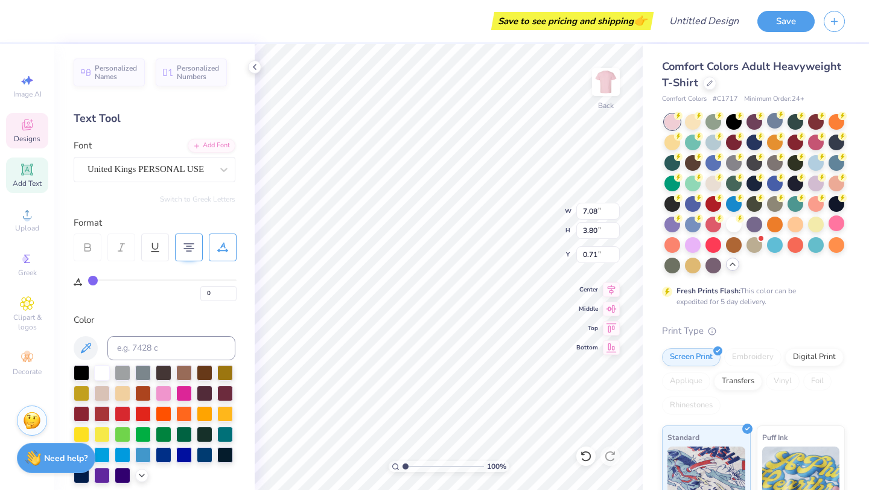
scroll to position [1, 4]
type textarea "[PERSON_NAME] [PERSON_NAME] & [PERSON_NAME] Summit"
type input "3.41"
type input "33"
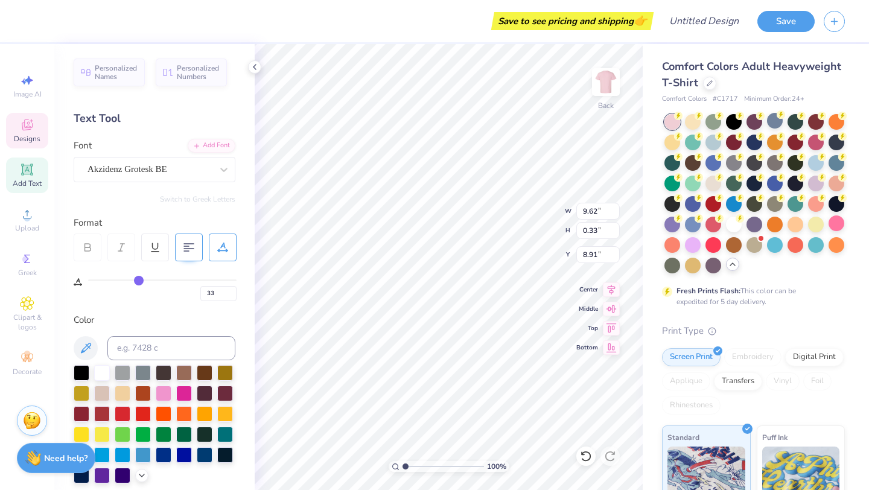
click at [23, 182] on span "Add Text" at bounding box center [27, 184] width 29 height 10
type input "5.59"
type input "1.62"
type input "11.69"
type input "0"
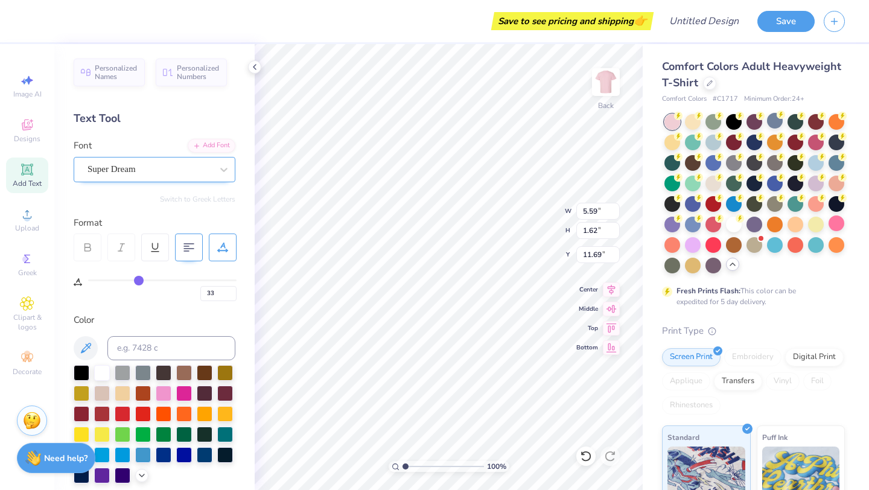
type input "0"
click at [184, 170] on div "Super Dream" at bounding box center [149, 169] width 127 height 19
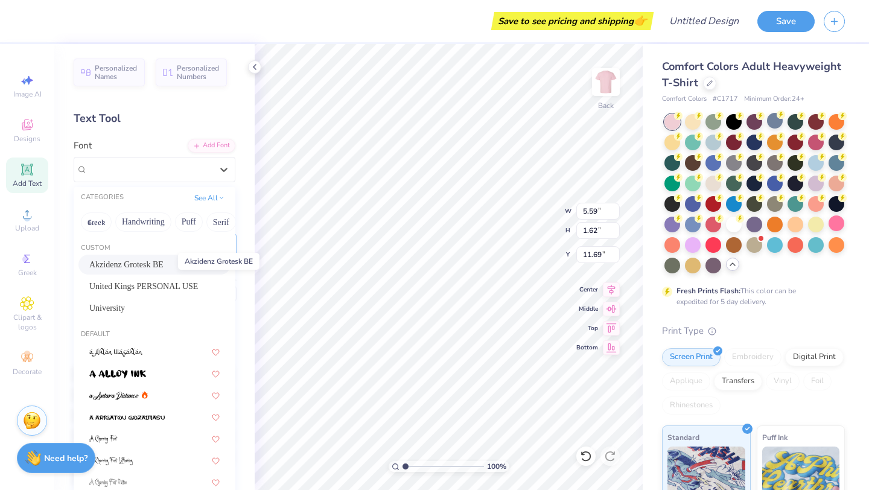
click at [158, 269] on span "Akzidenz Grotesk BE" at bounding box center [126, 264] width 74 height 13
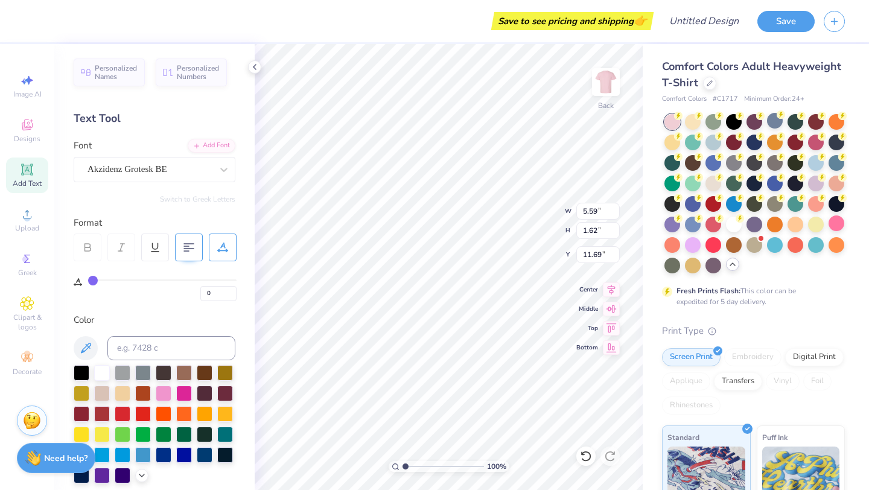
type input "5.48"
type input "1.63"
type input "11.68"
type textarea "2025"
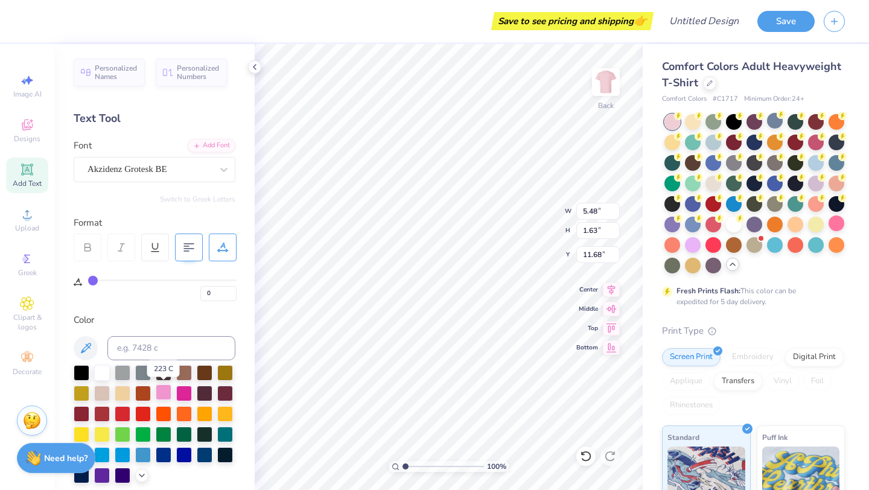
click at [165, 394] on div at bounding box center [164, 393] width 16 height 16
click at [176, 394] on div at bounding box center [184, 393] width 16 height 16
click at [152, 171] on div "Akzidenz Grotesk BE" at bounding box center [149, 169] width 127 height 19
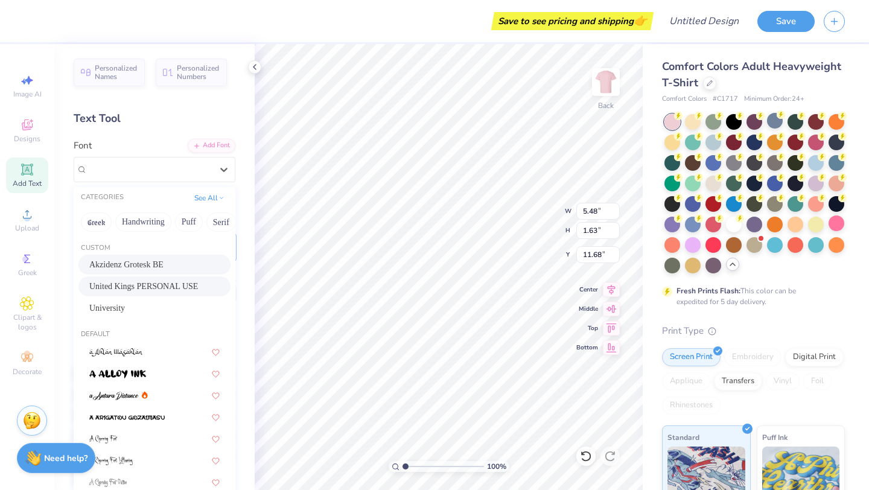
click at [145, 285] on span "United Kings PERSONAL USE" at bounding box center [143, 286] width 109 height 13
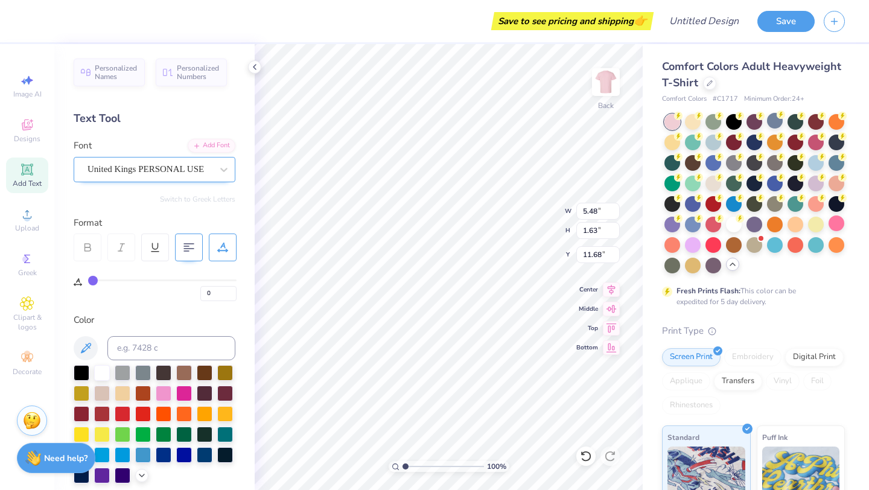
click at [204, 167] on div "United Kings PERSONAL USE" at bounding box center [149, 169] width 127 height 19
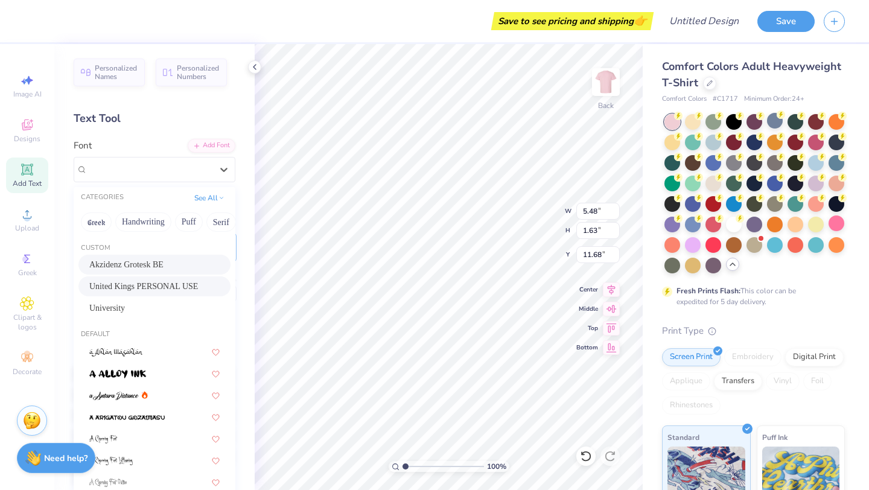
click at [187, 274] on div "Akzidenz Grotesk BE" at bounding box center [154, 265] width 152 height 20
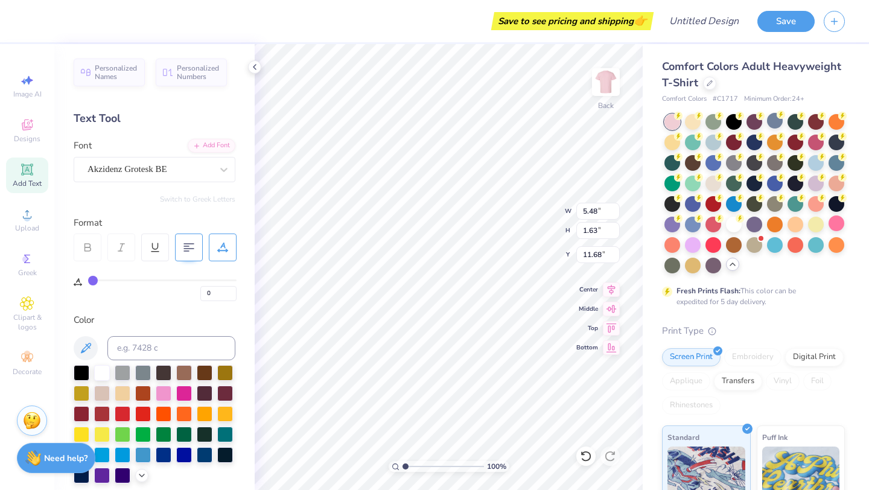
type input "4.97"
type input "1.61"
type input "9.57"
type input "2.55"
type input "0.82"
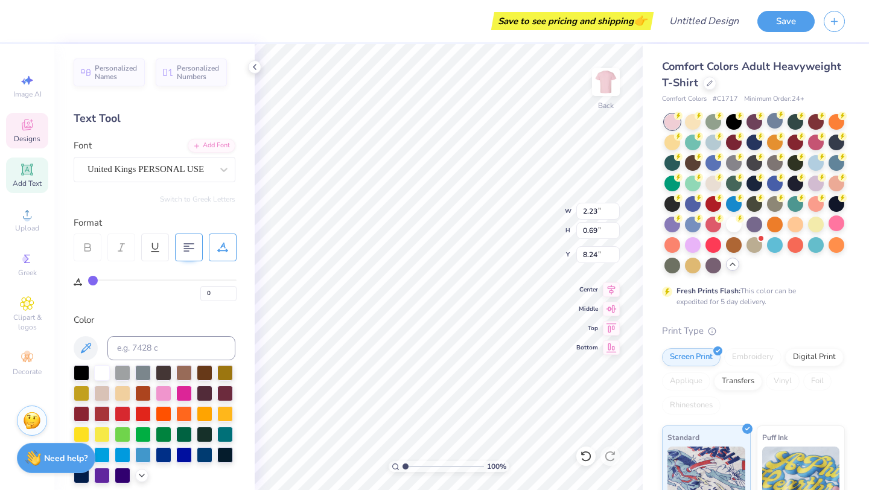
type input "8.24"
type input "15.40"
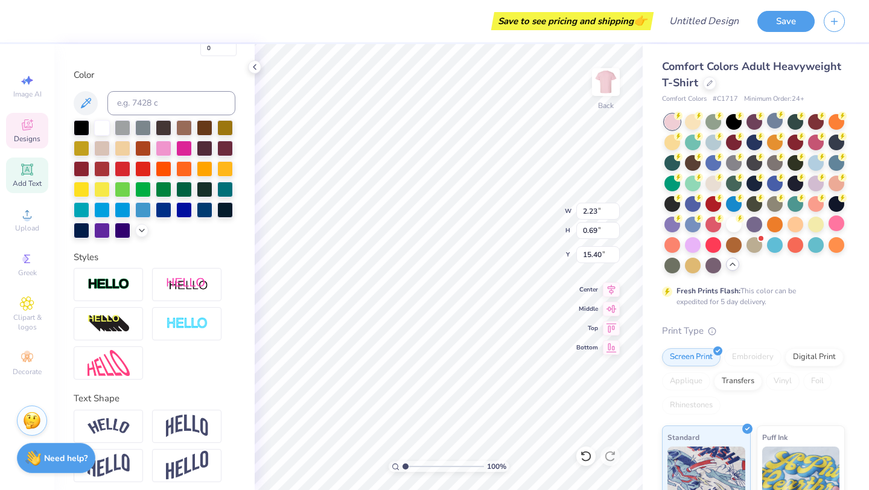
scroll to position [251, 0]
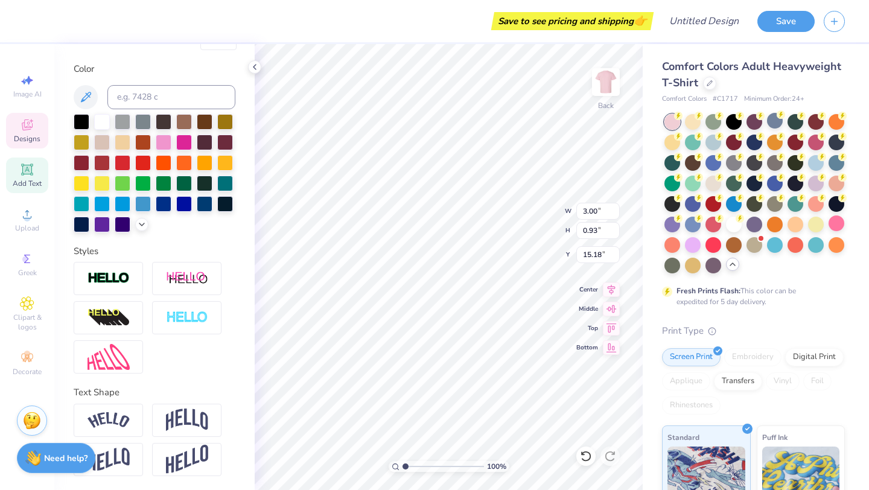
type input "3.00"
type input "0.93"
type input "15.18"
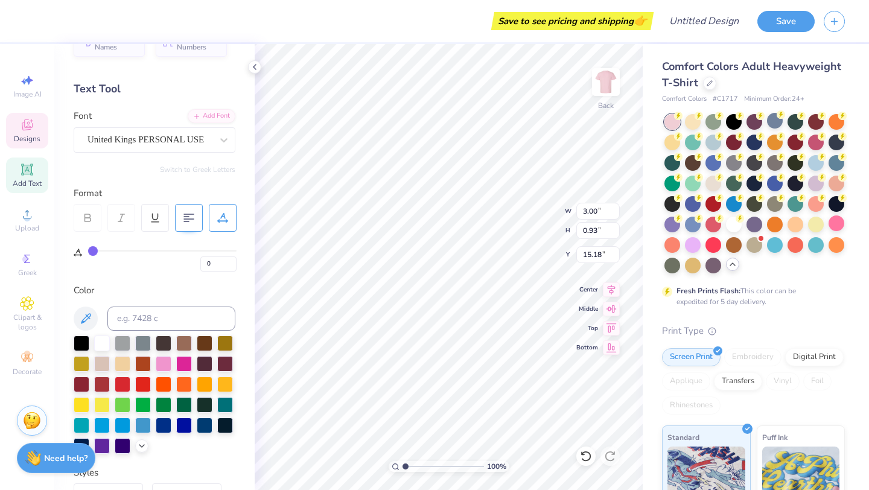
scroll to position [0, 0]
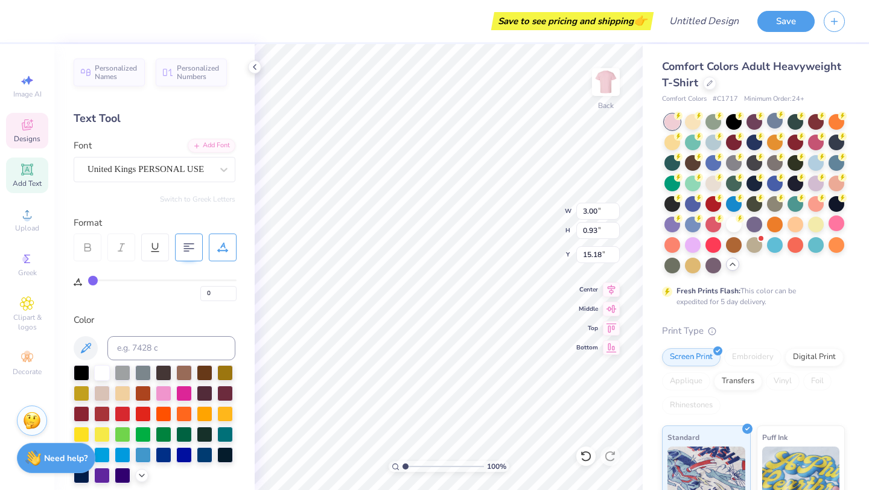
click at [92, 246] on icon at bounding box center [87, 247] width 11 height 11
click at [230, 292] on input "1" at bounding box center [218, 293] width 36 height 15
click at [230, 292] on input "2" at bounding box center [218, 293] width 36 height 15
click at [230, 292] on input "3" at bounding box center [218, 293] width 36 height 15
click at [230, 292] on input "4" at bounding box center [218, 293] width 36 height 15
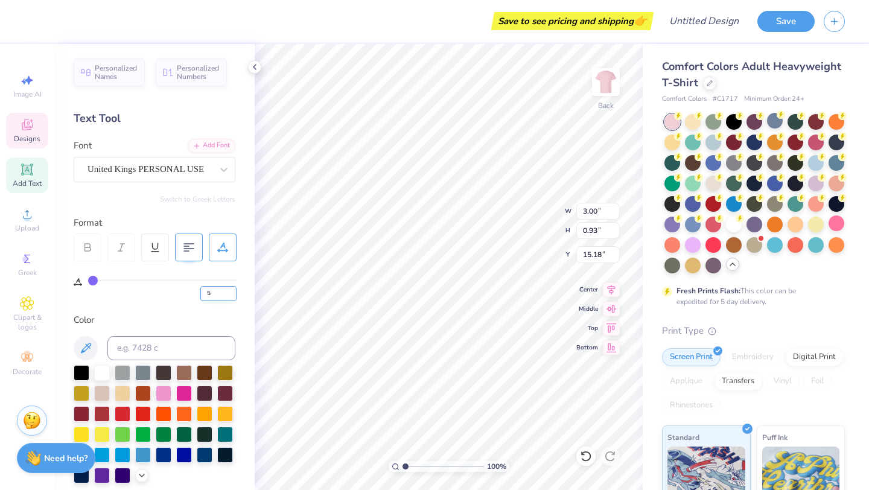
click at [230, 292] on input "5" at bounding box center [218, 293] width 36 height 15
click at [230, 292] on input "6" at bounding box center [218, 293] width 36 height 15
click at [230, 292] on input "7" at bounding box center [218, 293] width 36 height 15
click at [230, 292] on input "8" at bounding box center [218, 293] width 36 height 15
click at [230, 292] on input "9" at bounding box center [218, 293] width 36 height 15
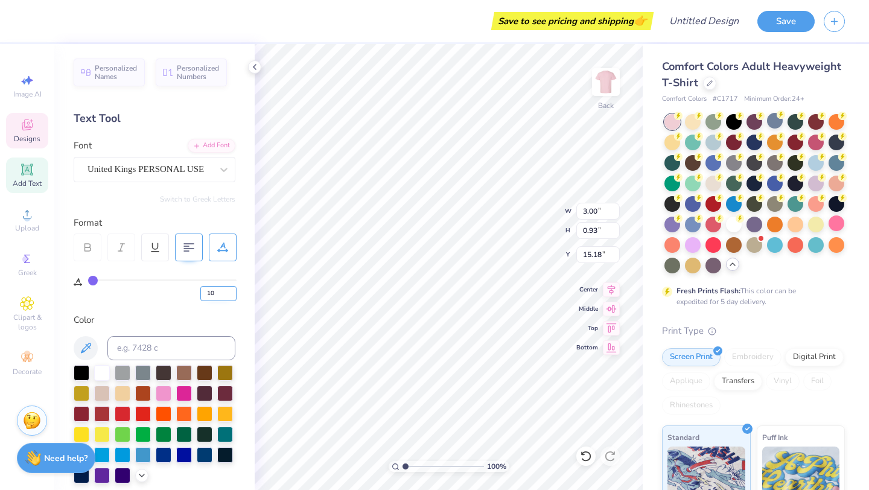
type input "10"
click at [230, 292] on input "10" at bounding box center [218, 293] width 36 height 15
type input "1"
type input "2"
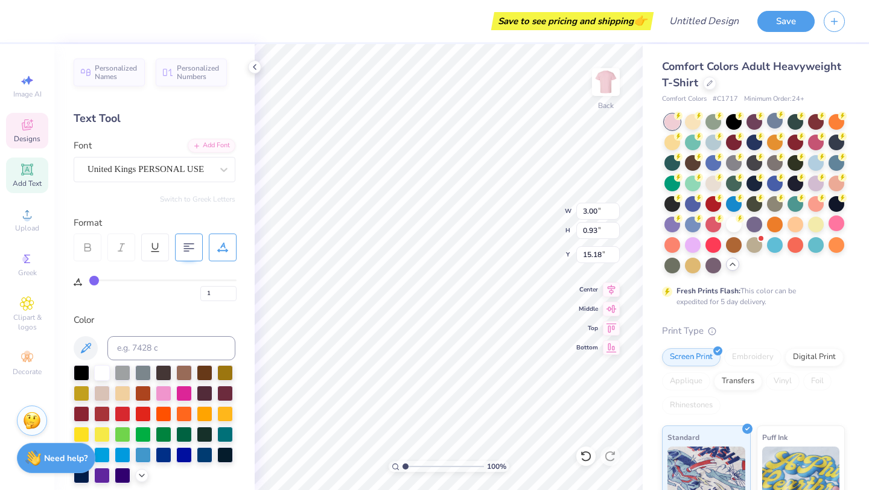
type input "2"
type input "3"
type input "5"
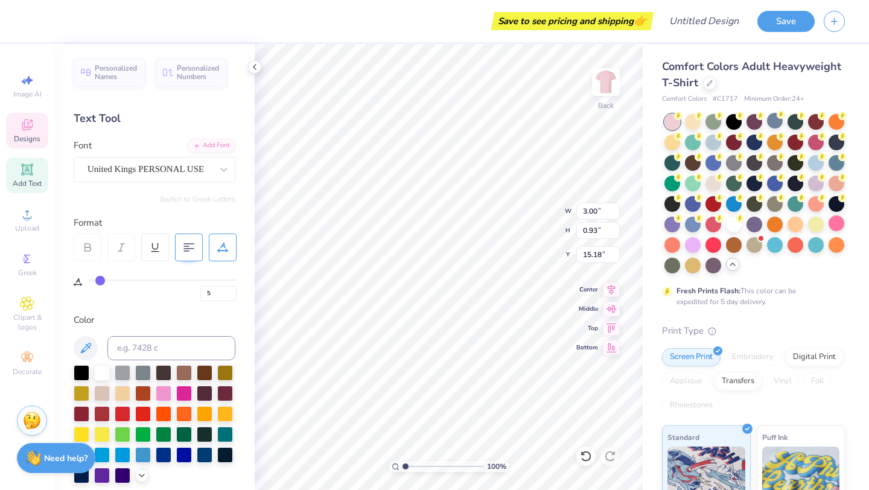
type input "7"
type input "9"
type input "10"
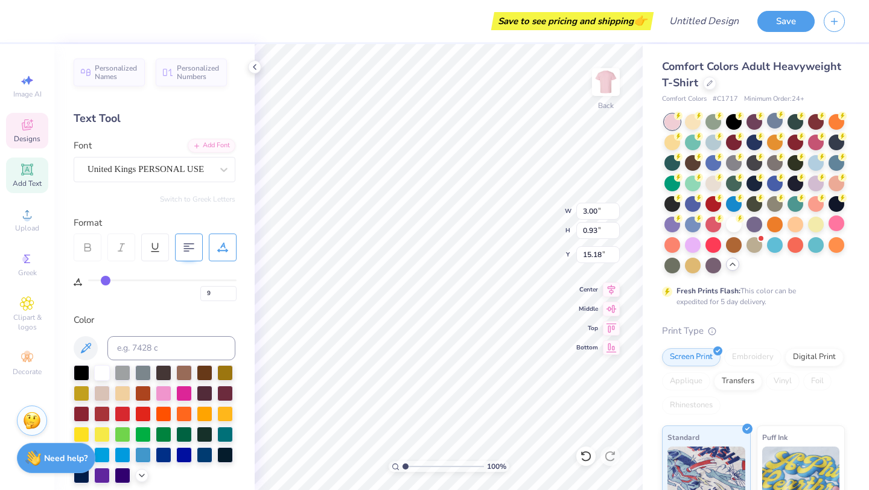
type input "10"
type input "11"
type input "12"
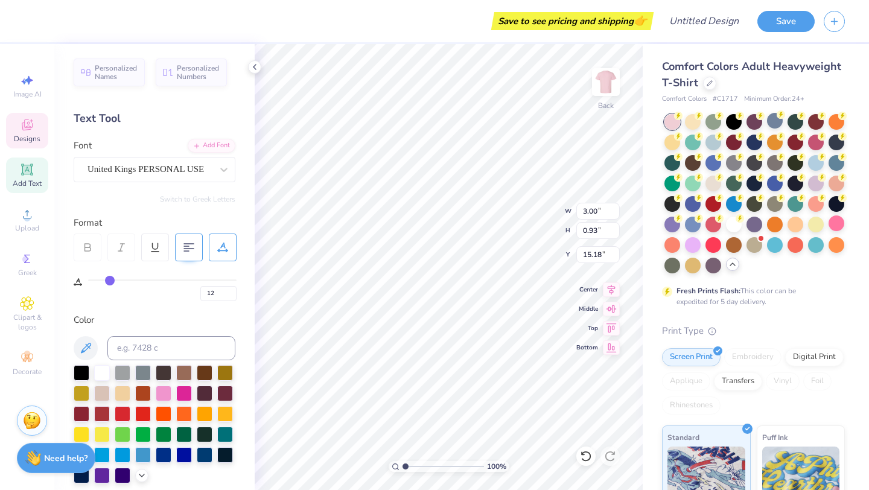
type input "14"
type input "15"
type input "16"
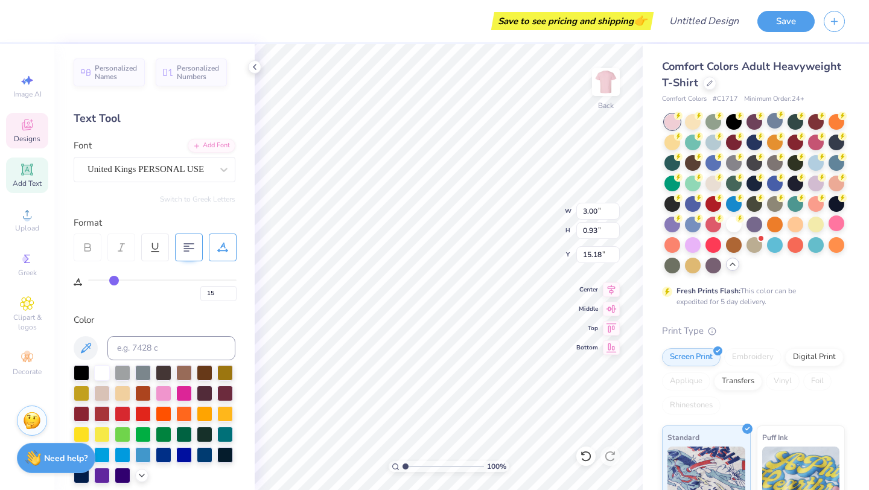
type input "16"
type input "17"
drag, startPoint x: 94, startPoint y: 281, endPoint x: 116, endPoint y: 281, distance: 22.3
type input "17"
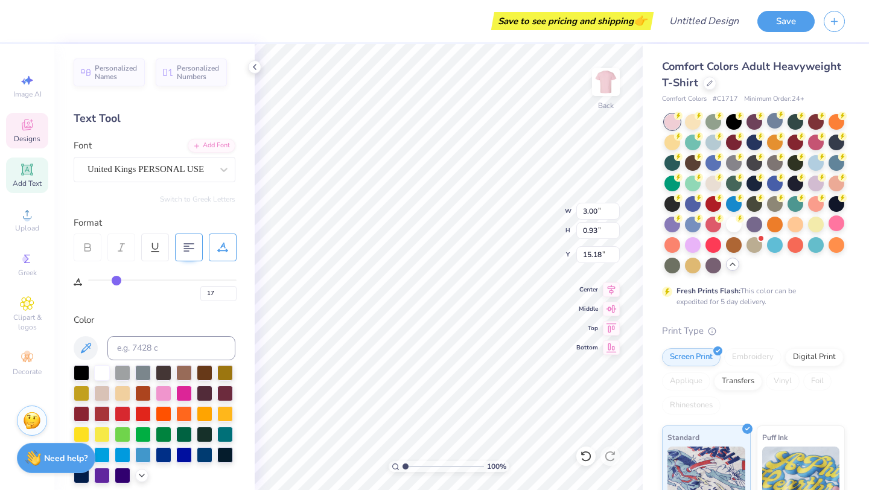
click at [116, 281] on input "range" at bounding box center [162, 281] width 149 height 2
type input "2.92"
type input "0.65"
type input "8.27"
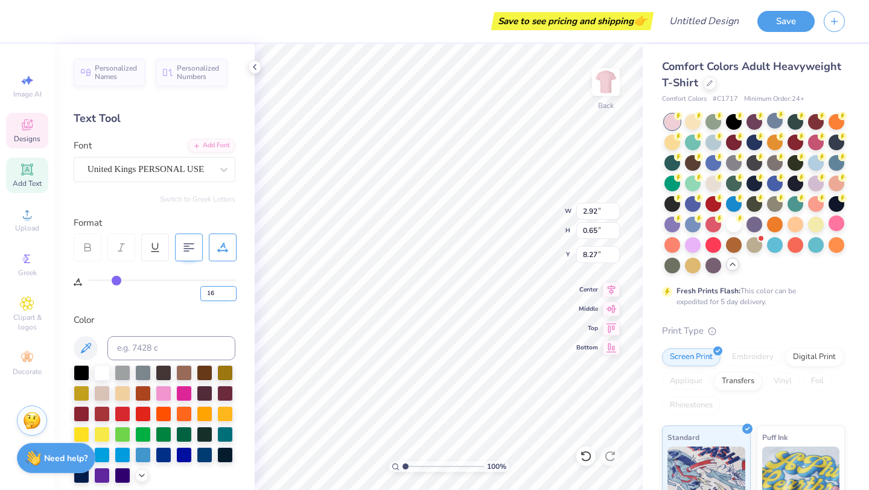
click at [232, 295] on input "16" at bounding box center [218, 293] width 36 height 15
click at [232, 295] on input "15" at bounding box center [218, 293] width 36 height 15
click at [232, 295] on input "14" at bounding box center [218, 293] width 36 height 15
click at [232, 295] on input "13" at bounding box center [218, 293] width 36 height 15
click at [232, 295] on input "12" at bounding box center [218, 293] width 36 height 15
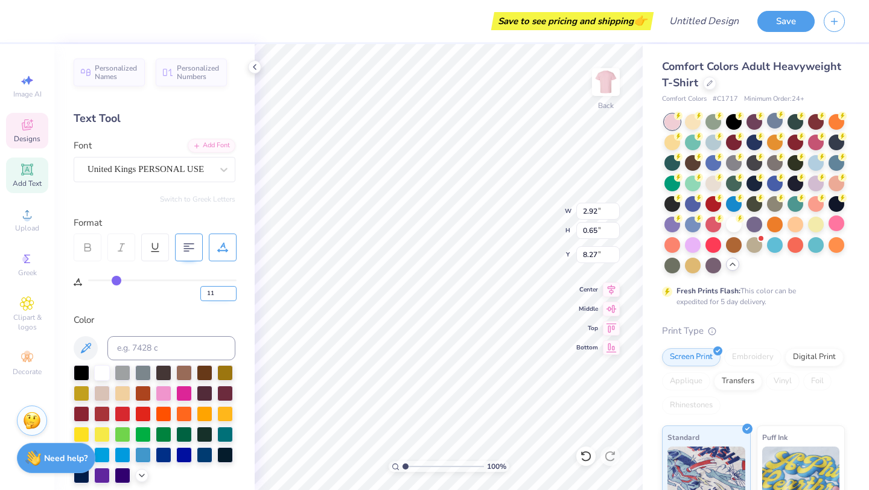
type input "11"
click at [232, 295] on input "11" at bounding box center [218, 293] width 36 height 15
type input "11"
type input "8.22"
type input "8.27"
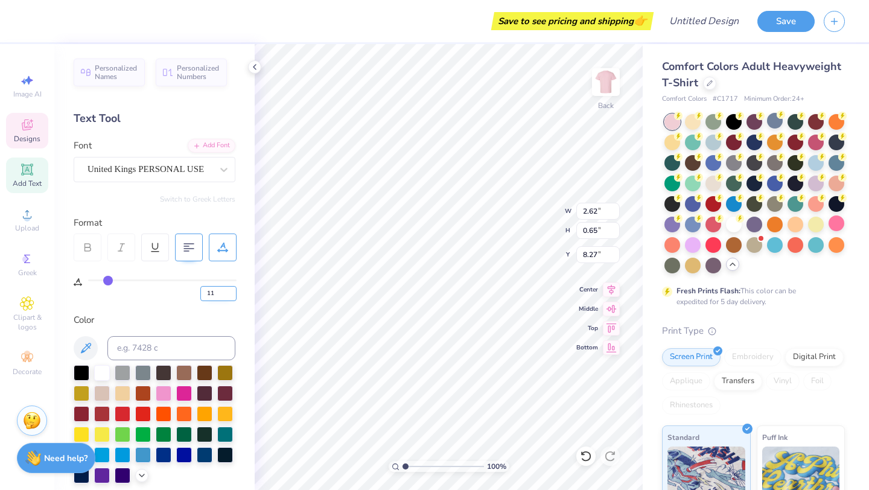
click at [214, 294] on input "11" at bounding box center [218, 293] width 36 height 15
click at [229, 291] on input "12" at bounding box center [218, 293] width 36 height 15
type input "13"
click at [229, 291] on input "13" at bounding box center [218, 293] width 36 height 15
type input "13"
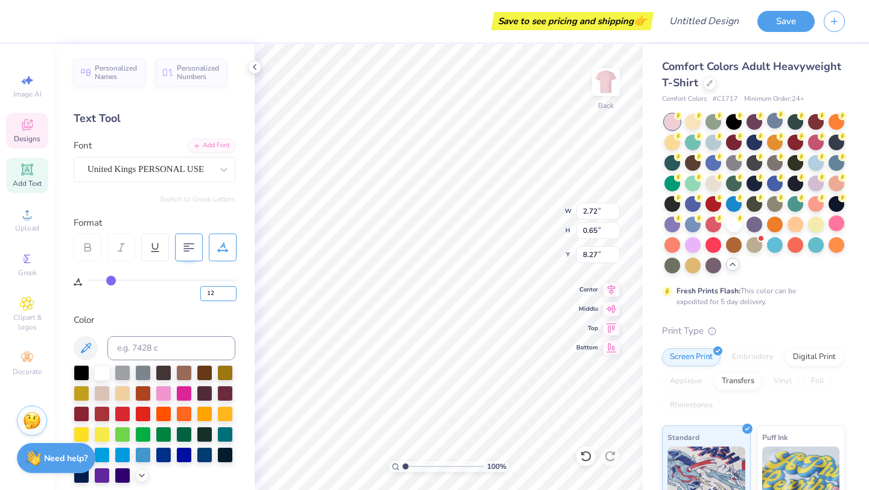
click at [232, 295] on input "12" at bounding box center [218, 293] width 36 height 15
click at [231, 291] on input "13" at bounding box center [218, 293] width 36 height 15
type input "14"
click at [231, 291] on input "14" at bounding box center [218, 293] width 36 height 15
type input "14"
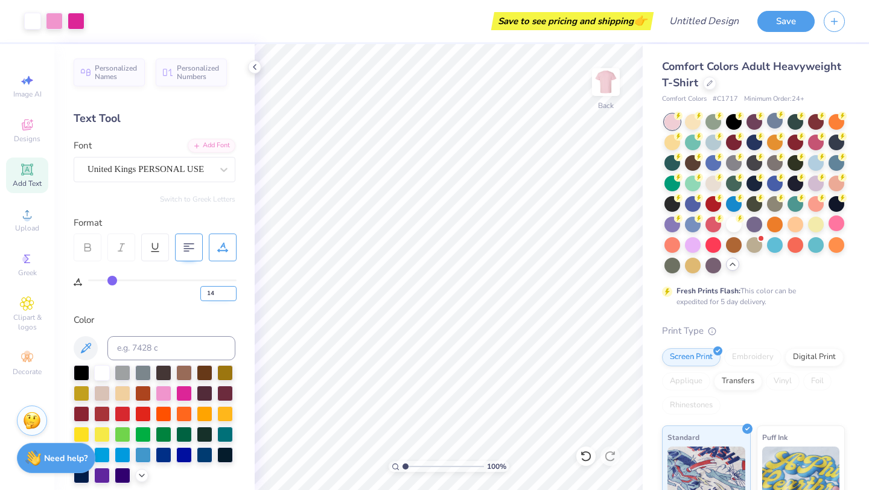
click at [217, 297] on input "14" at bounding box center [218, 293] width 36 height 15
type input "15"
click at [231, 292] on input "15" at bounding box center [218, 293] width 36 height 15
type input "15"
click at [607, 256] on input "8.27" at bounding box center [598, 254] width 43 height 17
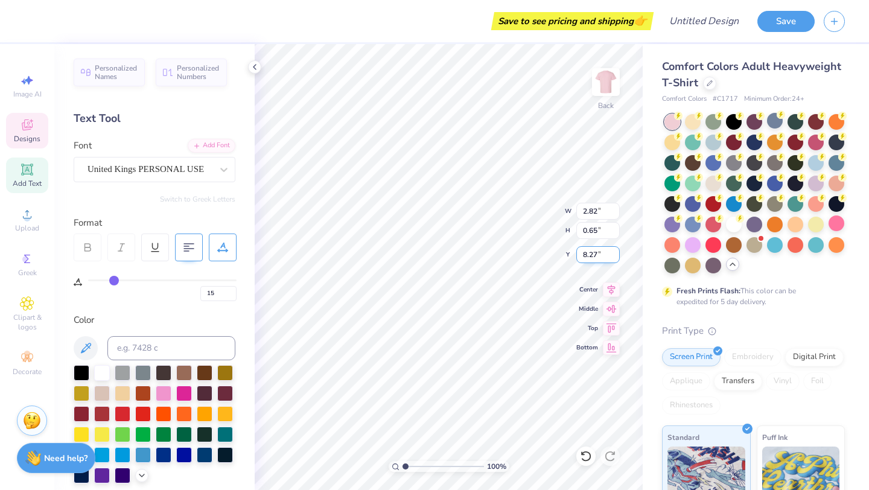
click at [615, 260] on input "8.27" at bounding box center [598, 254] width 43 height 17
click at [615, 258] on input "8.26" at bounding box center [598, 254] width 43 height 17
click at [615, 258] on input "8.25" at bounding box center [598, 254] width 43 height 17
click at [615, 258] on input "8.24" at bounding box center [598, 254] width 43 height 17
click at [615, 258] on input "8.23" at bounding box center [598, 254] width 43 height 17
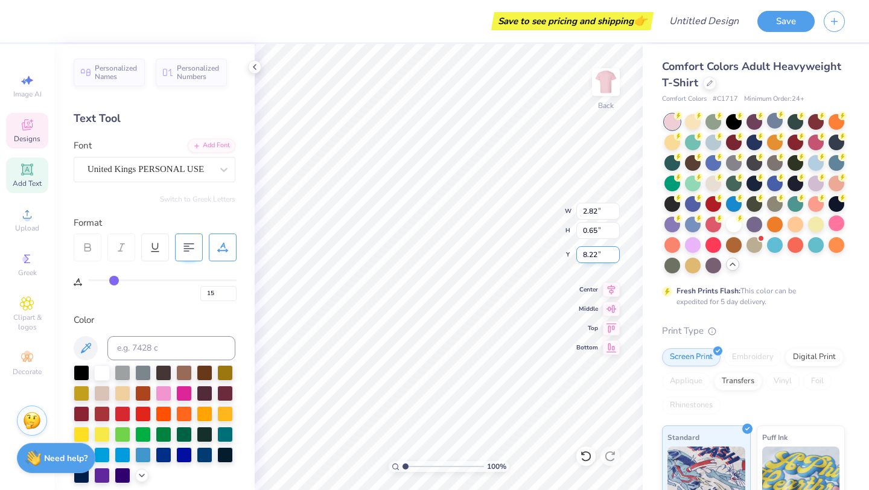
click at [615, 258] on input "8.22" at bounding box center [598, 254] width 43 height 17
click at [615, 258] on input "8.21" at bounding box center [598, 254] width 43 height 17
click at [615, 258] on input "8.2" at bounding box center [598, 254] width 43 height 17
click at [615, 258] on input "8.19" at bounding box center [598, 254] width 43 height 17
click at [615, 258] on input "8.18" at bounding box center [598, 254] width 43 height 17
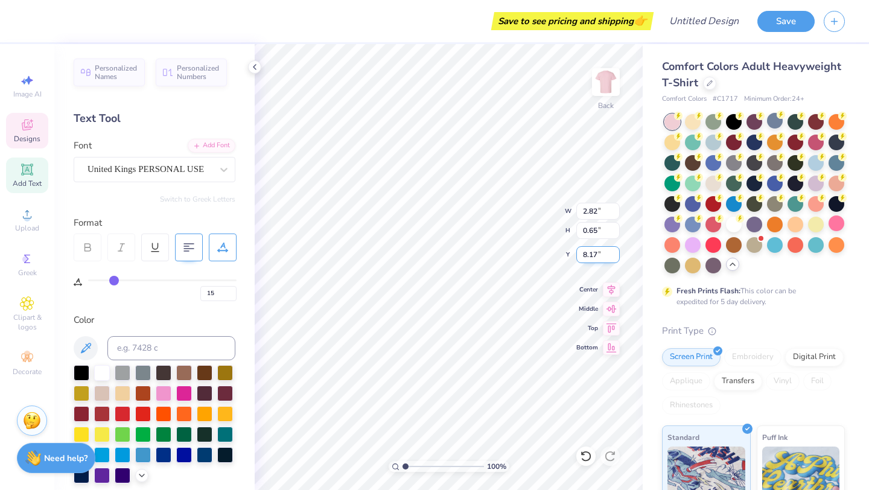
click at [615, 258] on input "8.17" at bounding box center [598, 254] width 43 height 17
click at [615, 258] on input "8.16" at bounding box center [598, 254] width 43 height 17
click at [615, 257] on input "8.15" at bounding box center [598, 254] width 43 height 17
click at [615, 257] on input "8.14" at bounding box center [598, 254] width 43 height 17
click at [615, 257] on input "8.13" at bounding box center [598, 254] width 43 height 17
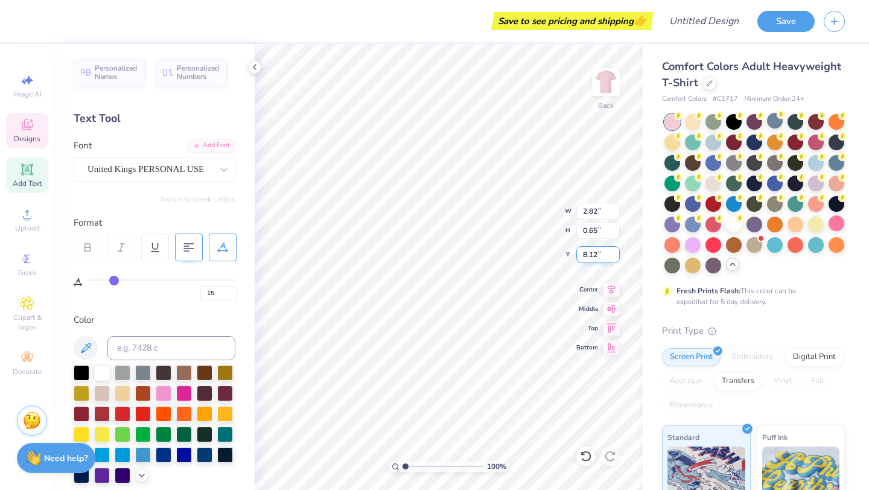
click at [615, 257] on input "8.12" at bounding box center [598, 254] width 43 height 17
click at [615, 257] on input "8.11" at bounding box center [598, 254] width 43 height 17
click at [615, 257] on input "8.1" at bounding box center [598, 254] width 43 height 17
click at [615, 257] on input "8.09" at bounding box center [598, 254] width 43 height 17
click at [615, 257] on input "8.08" at bounding box center [598, 254] width 43 height 17
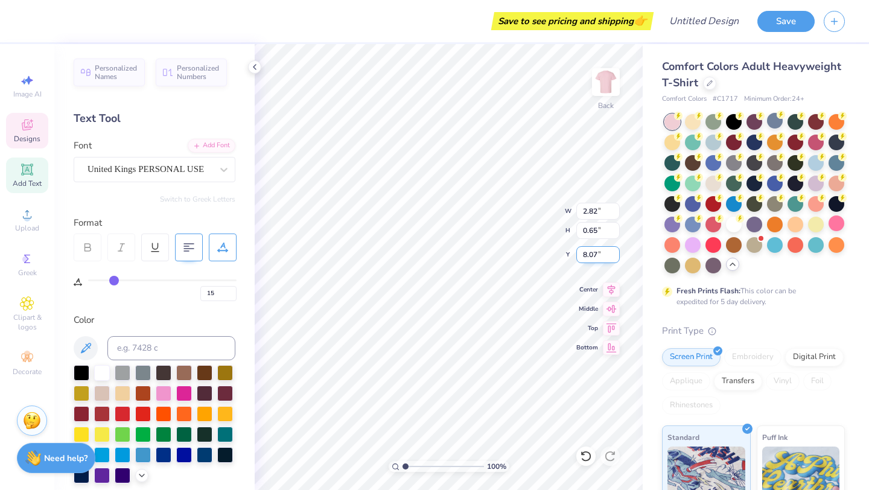
click at [615, 257] on input "8.07" at bounding box center [598, 254] width 43 height 17
click at [615, 257] on input "8.06" at bounding box center [598, 254] width 43 height 17
click at [615, 257] on input "8.05" at bounding box center [598, 254] width 43 height 17
click at [615, 257] on input "8.04" at bounding box center [598, 254] width 43 height 17
click at [615, 257] on input "8.03" at bounding box center [598, 254] width 43 height 17
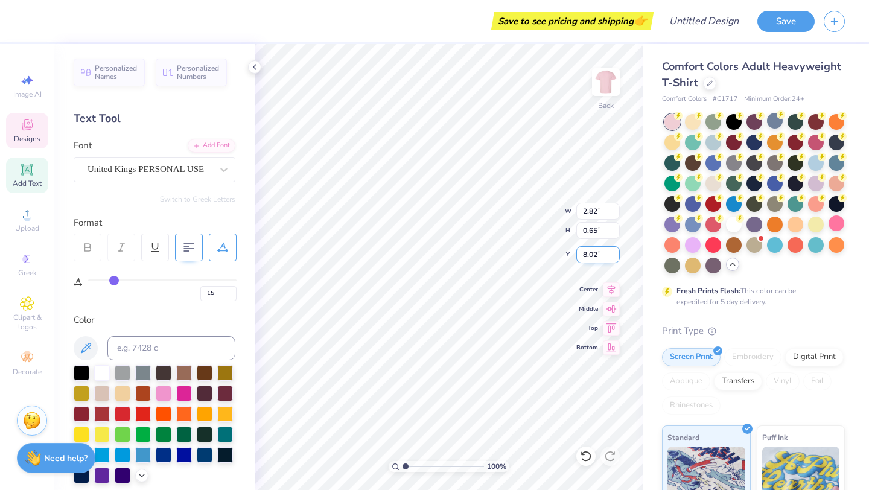
click at [615, 257] on input "8.02" at bounding box center [598, 254] width 43 height 17
click at [615, 257] on input "8.01" at bounding box center [598, 254] width 43 height 17
type input "8"
click at [615, 257] on input "8" at bounding box center [598, 254] width 43 height 17
click at [613, 228] on input "0.66" at bounding box center [598, 230] width 43 height 17
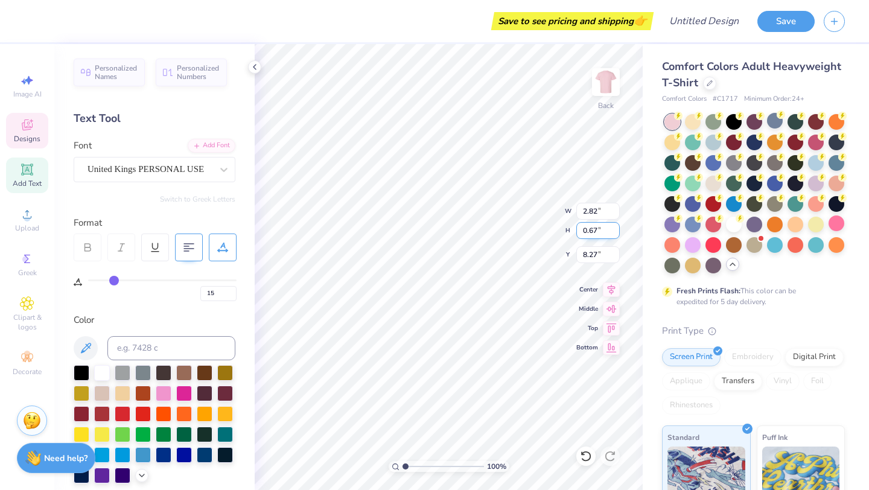
click at [613, 228] on input "0.67" at bounding box center [598, 230] width 43 height 17
type input "0.68"
click at [613, 228] on input "0.68" at bounding box center [598, 230] width 43 height 17
click at [611, 217] on input "2.82" at bounding box center [598, 211] width 43 height 17
type input "2.97"
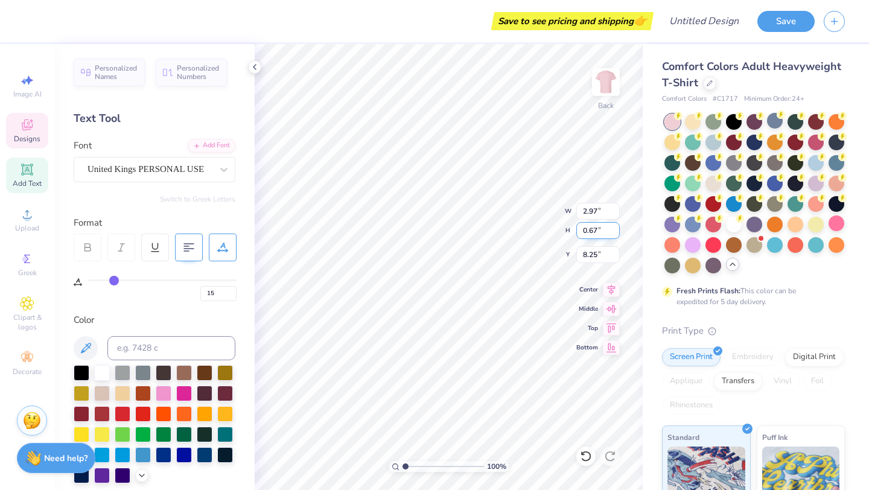
click at [612, 233] on input "0.67" at bounding box center [598, 230] width 43 height 17
click at [615, 212] on input "2.96" at bounding box center [598, 211] width 43 height 17
click at [613, 210] on input "2.97" at bounding box center [598, 211] width 43 height 17
click at [613, 210] on input "2.98" at bounding box center [598, 211] width 43 height 17
click at [614, 214] on input "2.97" at bounding box center [598, 211] width 43 height 17
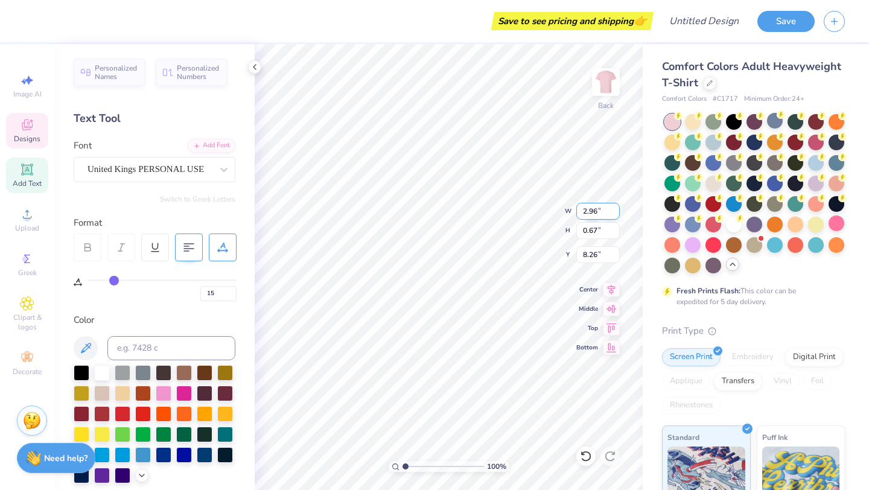
click at [614, 214] on input "2.96" at bounding box center [598, 211] width 43 height 17
click at [614, 214] on input "2.95" at bounding box center [598, 211] width 43 height 17
click at [614, 214] on input "2.94" at bounding box center [598, 211] width 43 height 17
click at [614, 214] on input "2.93" at bounding box center [598, 211] width 43 height 17
click at [614, 214] on input "2.92" at bounding box center [598, 211] width 43 height 17
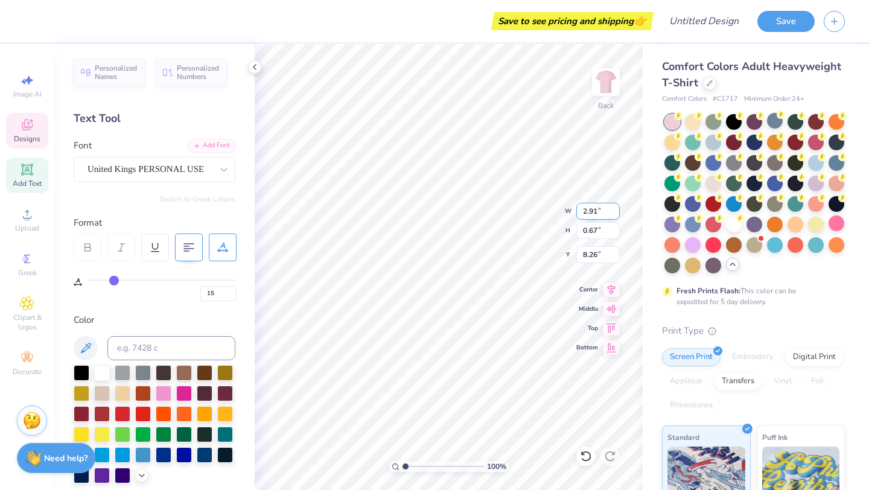
click at [614, 214] on input "2.91" at bounding box center [598, 211] width 43 height 17
click at [614, 214] on input "2.9" at bounding box center [598, 211] width 43 height 17
click at [218, 293] on input "15" at bounding box center [218, 293] width 36 height 15
click at [158, 393] on div at bounding box center [164, 393] width 16 height 16
